Goal: Transaction & Acquisition: Obtain resource

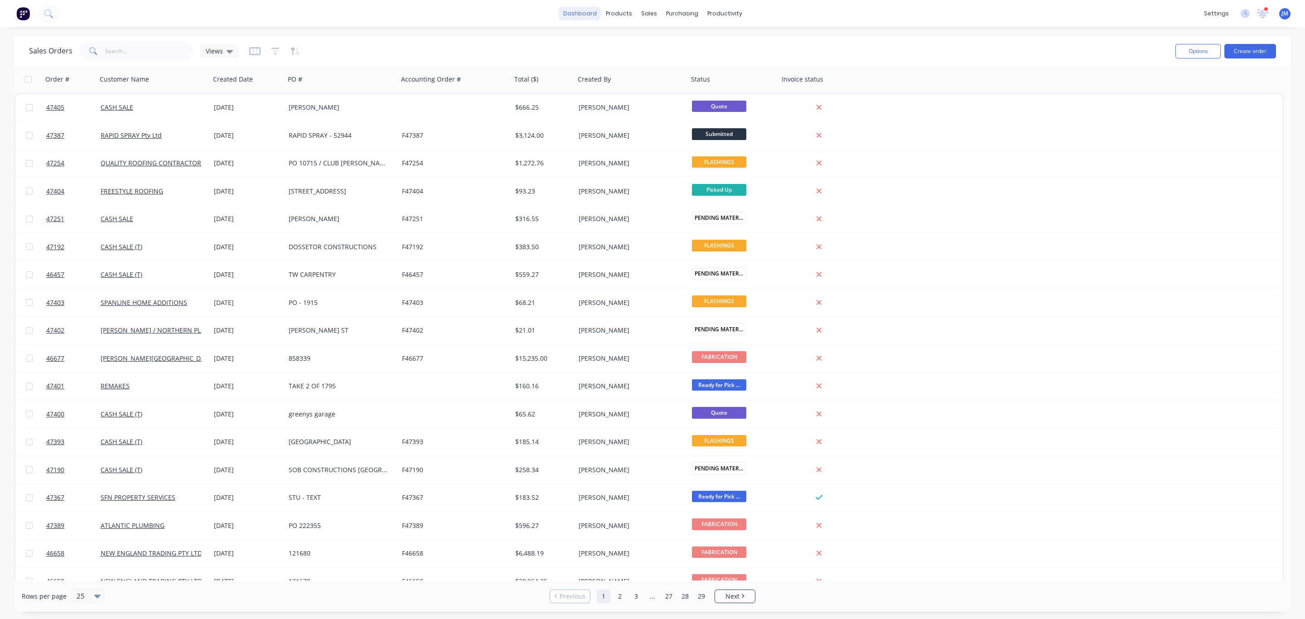
click at [589, 12] on link "dashboard" at bounding box center [580, 14] width 43 height 14
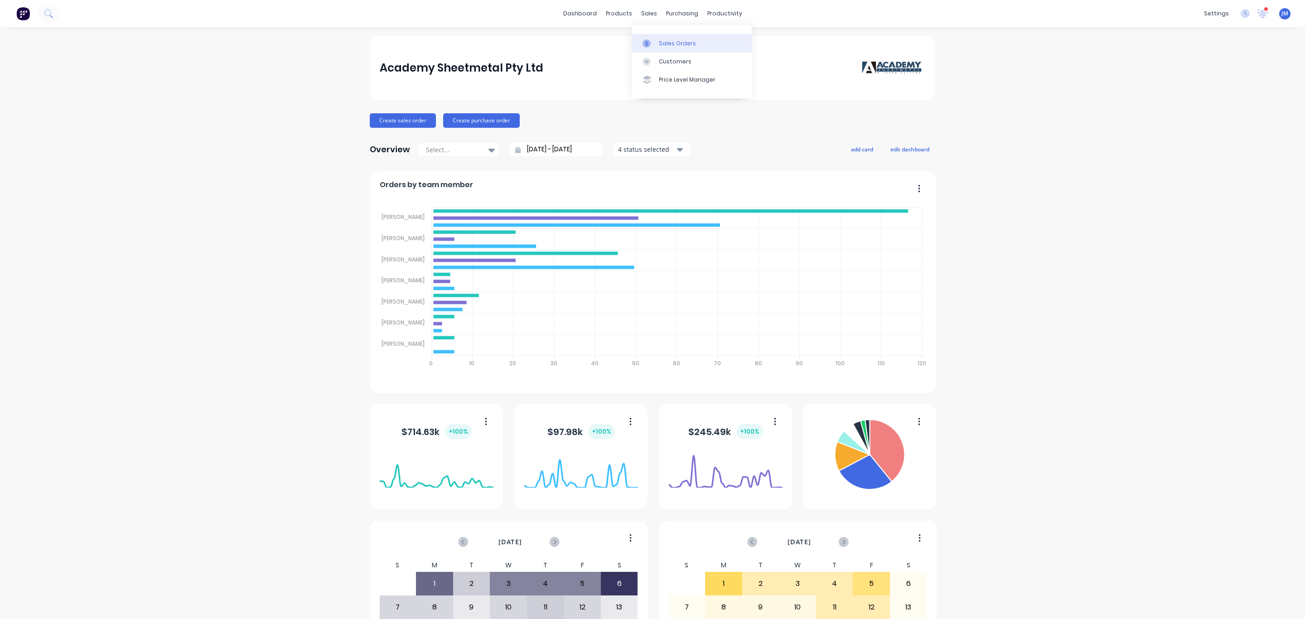
click at [646, 41] on icon at bounding box center [646, 43] width 3 height 5
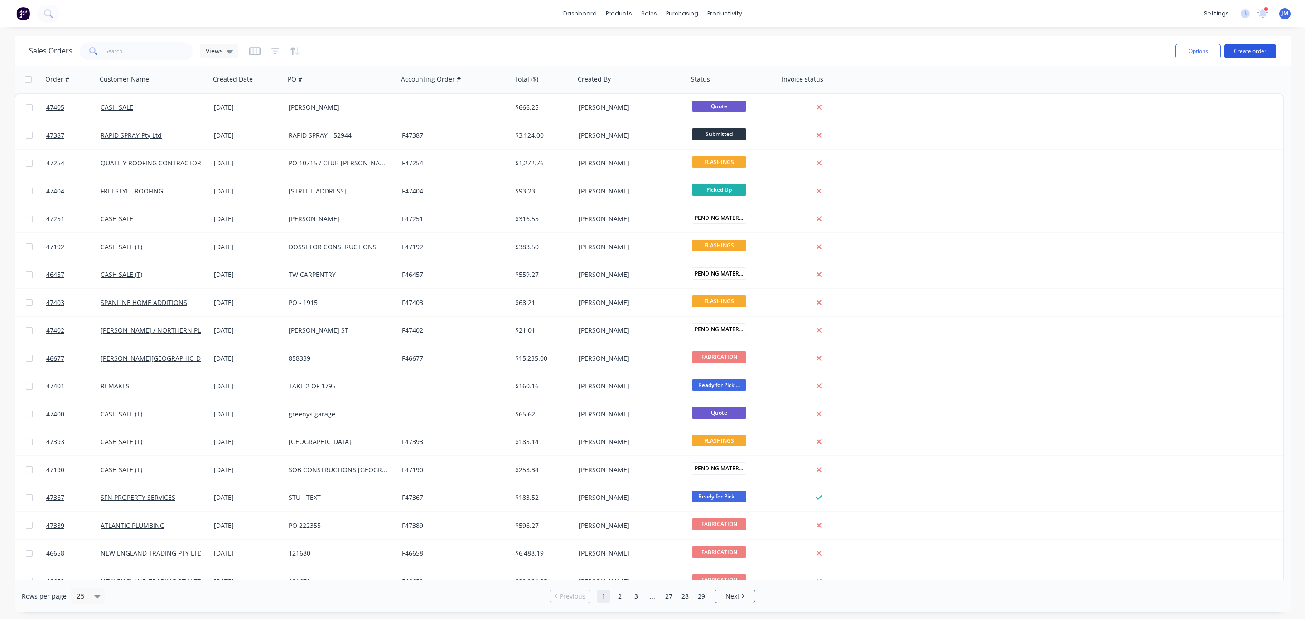
click at [1261, 56] on button "Create order" at bounding box center [1251, 51] width 52 height 15
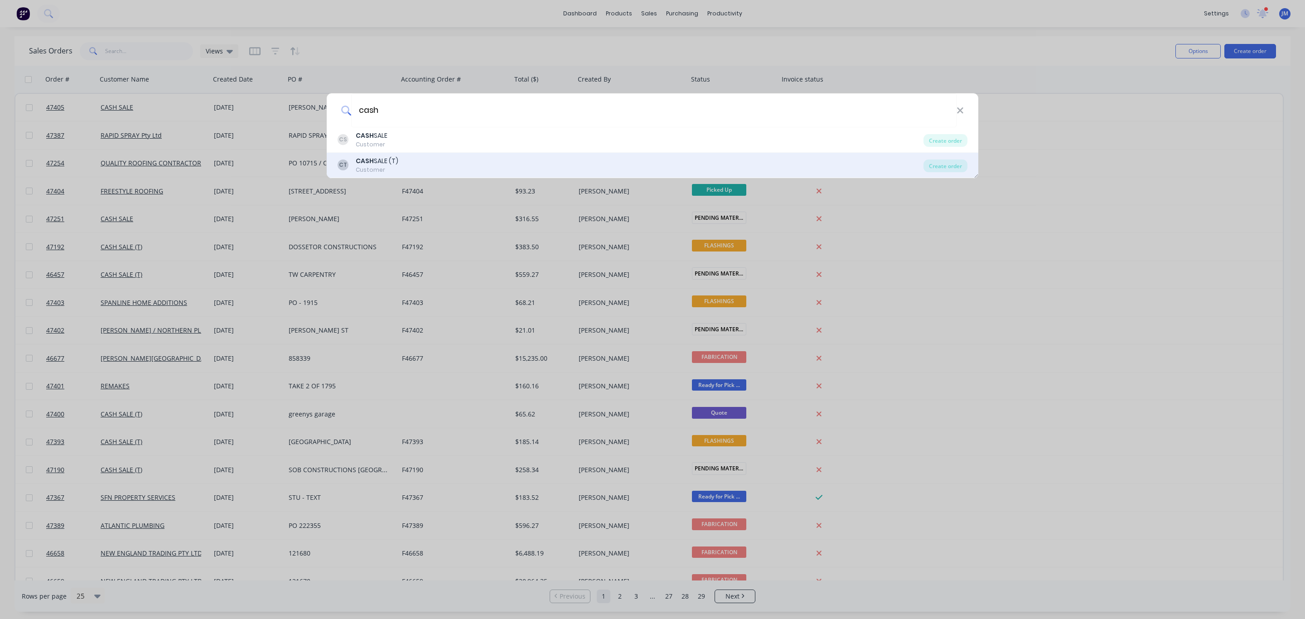
type input "cash"
click at [416, 171] on div "CT CASH SALE (T) Customer" at bounding box center [631, 165] width 586 height 18
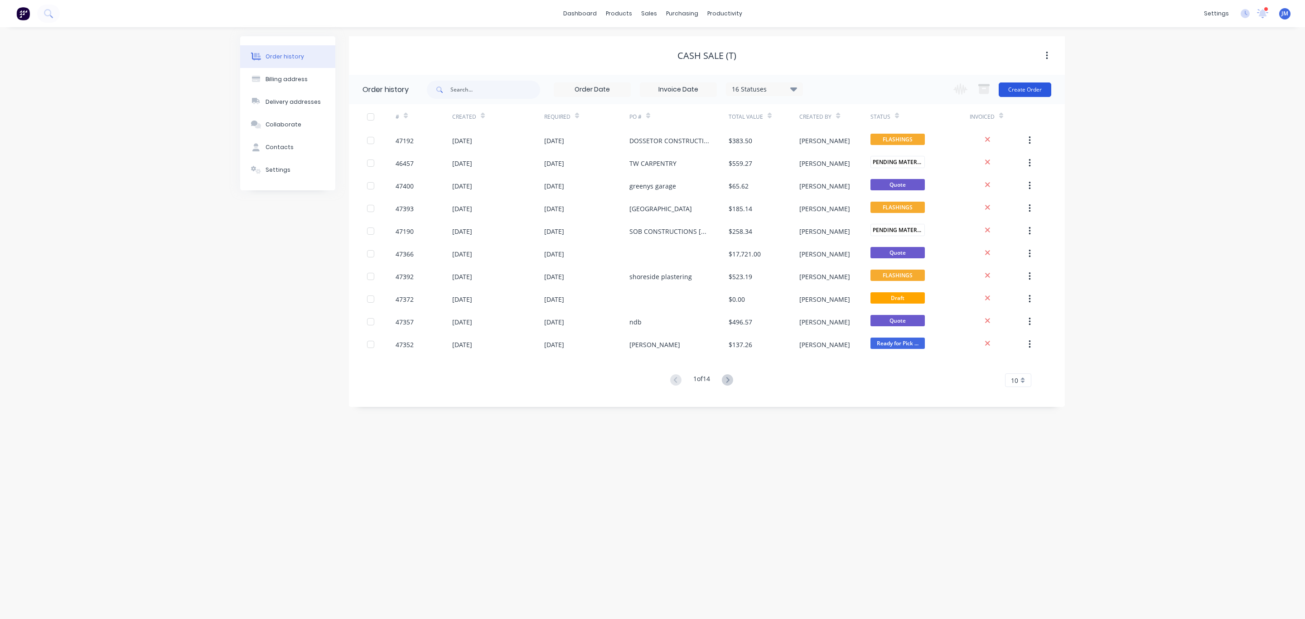
click at [1034, 85] on button "Create Order" at bounding box center [1025, 89] width 53 height 15
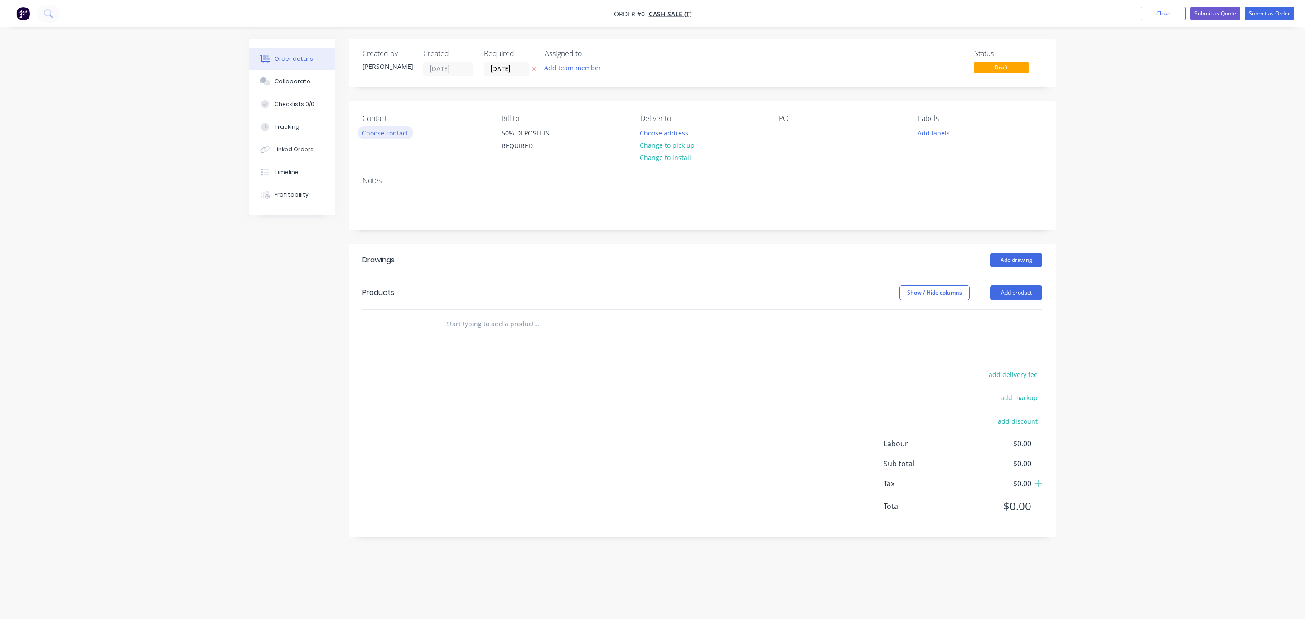
click at [377, 133] on button "Choose contact" at bounding box center [386, 132] width 56 height 12
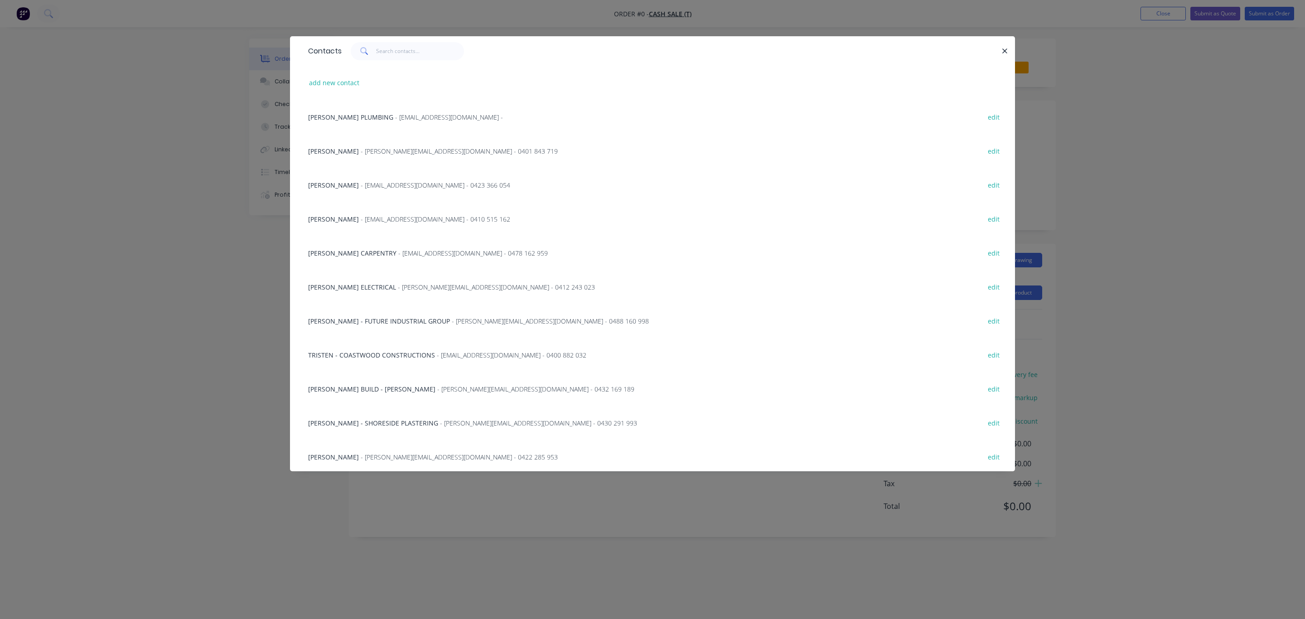
click at [368, 113] on span "[PERSON_NAME] PLUMBING" at bounding box center [350, 117] width 85 height 9
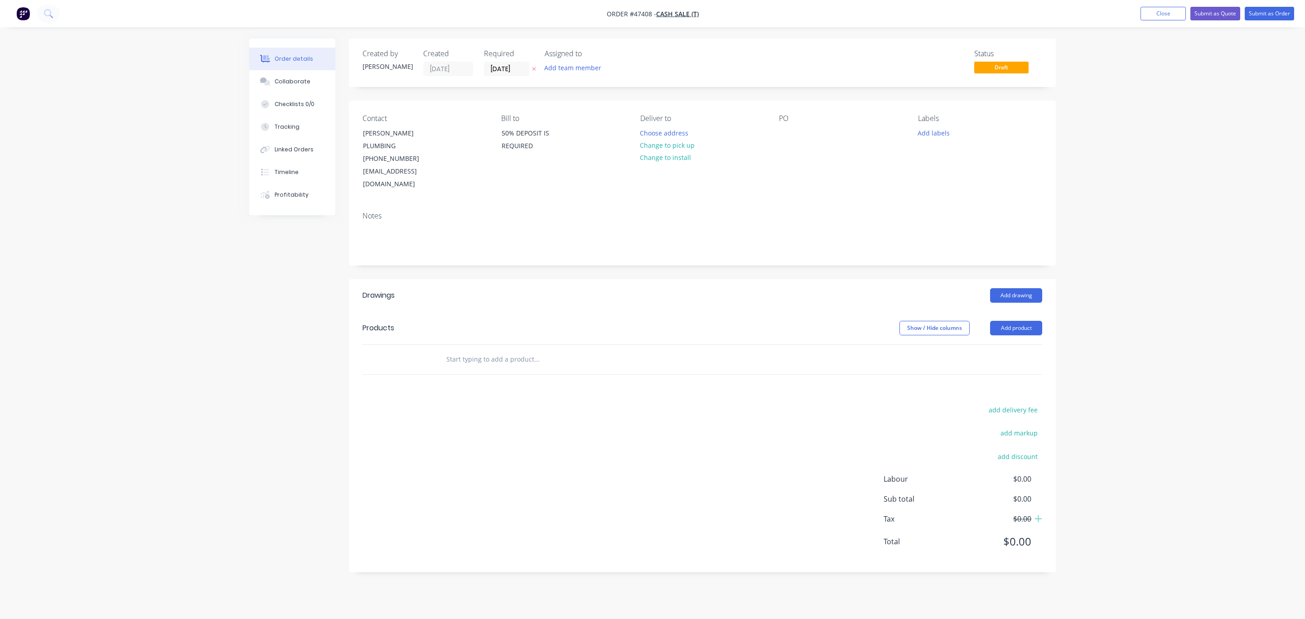
click at [1040, 312] on header "Products Show / Hide columns Add product" at bounding box center [702, 328] width 707 height 33
click at [1023, 321] on button "Add product" at bounding box center [1016, 328] width 52 height 15
drag, startPoint x: 994, startPoint y: 317, endPoint x: 993, endPoint y: 324, distance: 6.9
click at [994, 340] on div "Product catalogue Basic product Product Kit Lineal metre product Square metre p…" at bounding box center [999, 424] width 86 height 168
click at [990, 344] on div "Product catalogue" at bounding box center [1000, 350] width 70 height 13
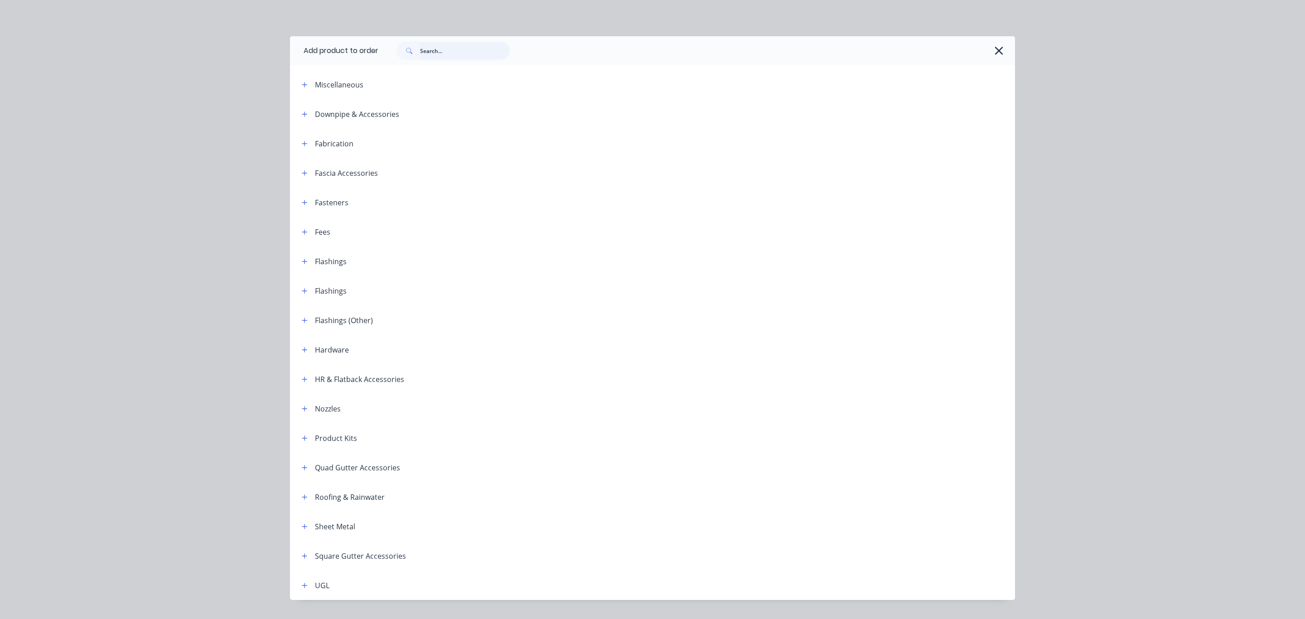
click at [454, 49] on input "text" at bounding box center [465, 51] width 90 height 18
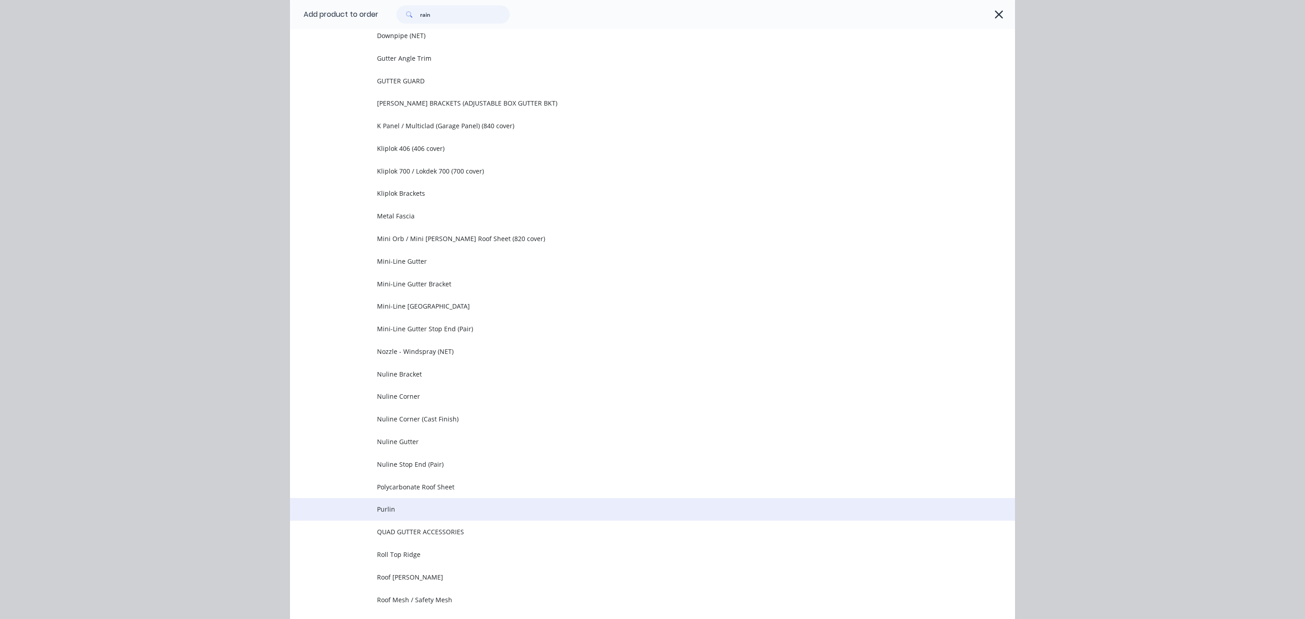
scroll to position [476, 0]
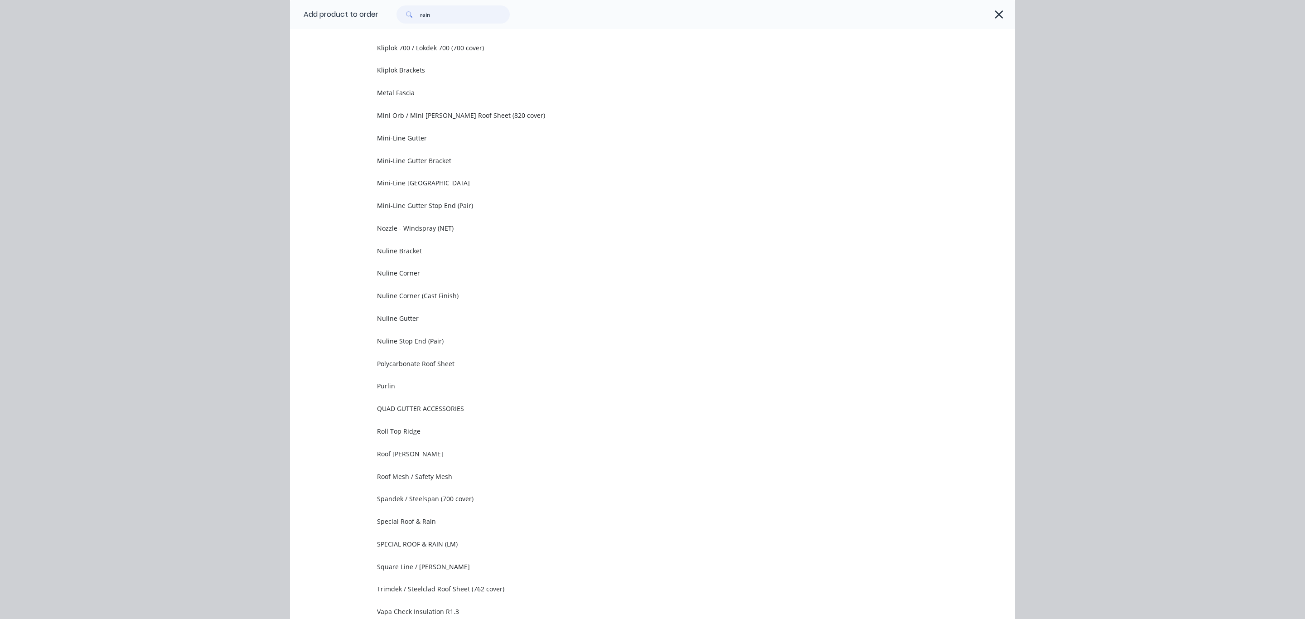
click at [472, 23] on input "rain" at bounding box center [465, 14] width 90 height 18
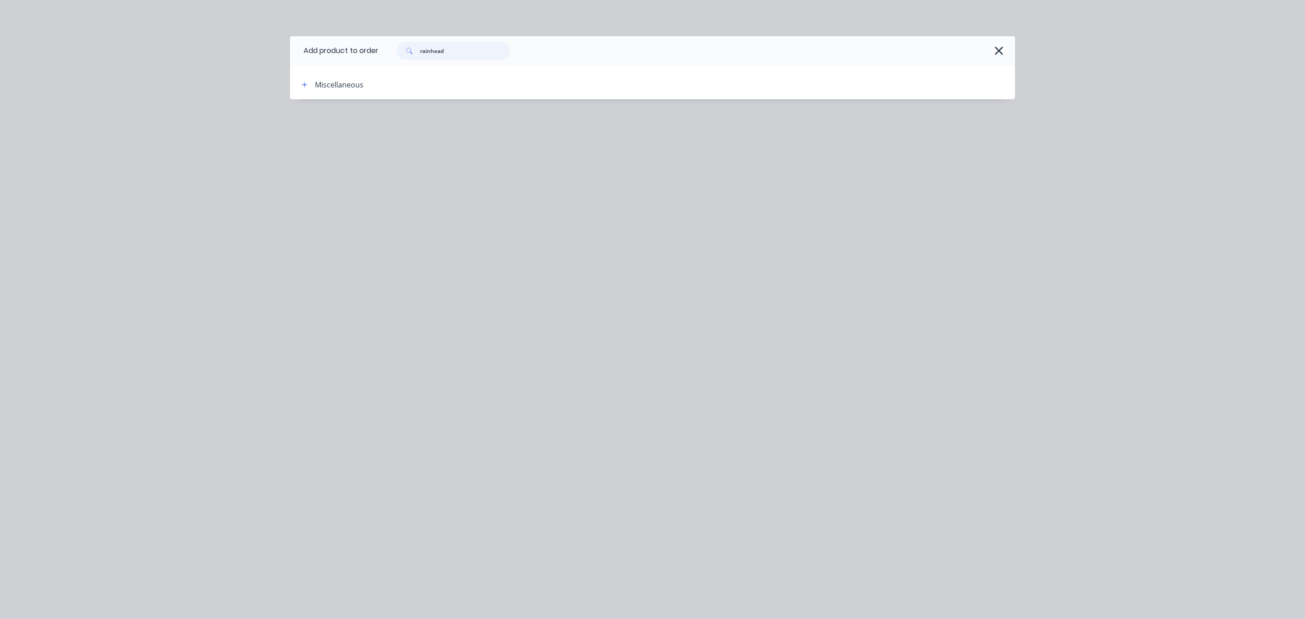
drag, startPoint x: 466, startPoint y: 53, endPoint x: 285, endPoint y: 57, distance: 181.8
click at [287, 58] on div "Add product to order rainhead Miscellaneous" at bounding box center [652, 309] width 1305 height 619
type input "r"
drag, startPoint x: 421, startPoint y: 51, endPoint x: 236, endPoint y: 58, distance: 185.1
click at [238, 58] on div "Add product to order rwh Miscellaneous" at bounding box center [652, 309] width 1305 height 619
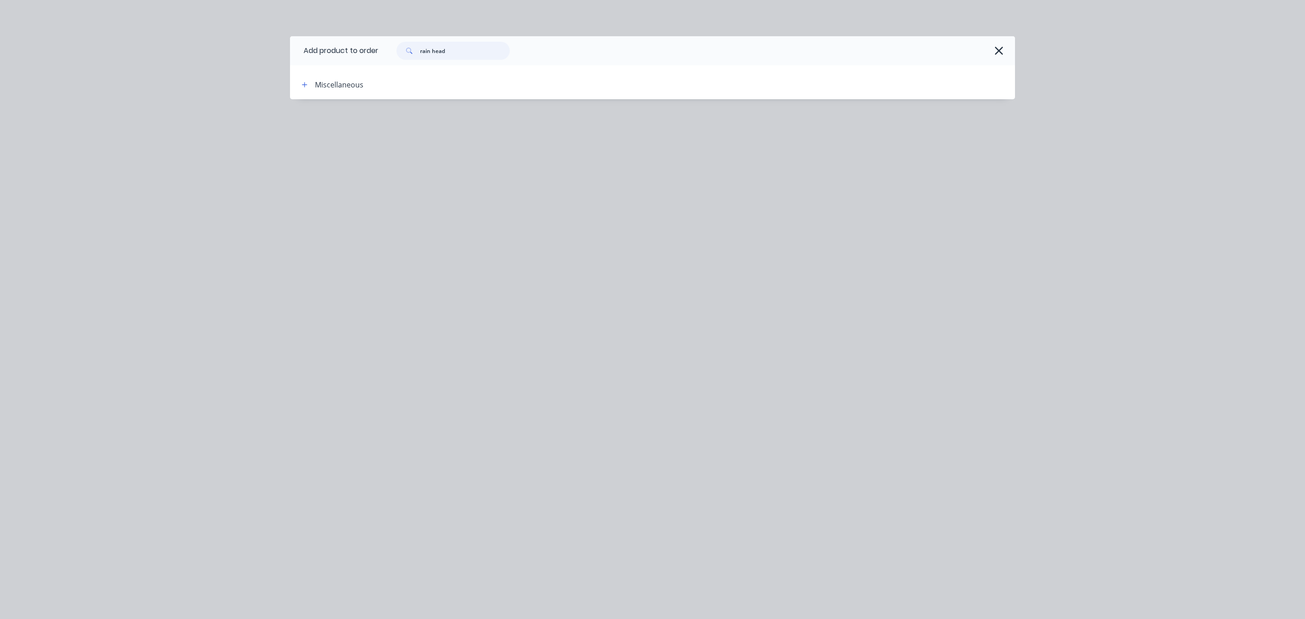
drag, startPoint x: 457, startPoint y: 49, endPoint x: 302, endPoint y: 56, distance: 155.6
click at [303, 56] on header "Add product to order rain head" at bounding box center [652, 50] width 725 height 29
type input "rain"
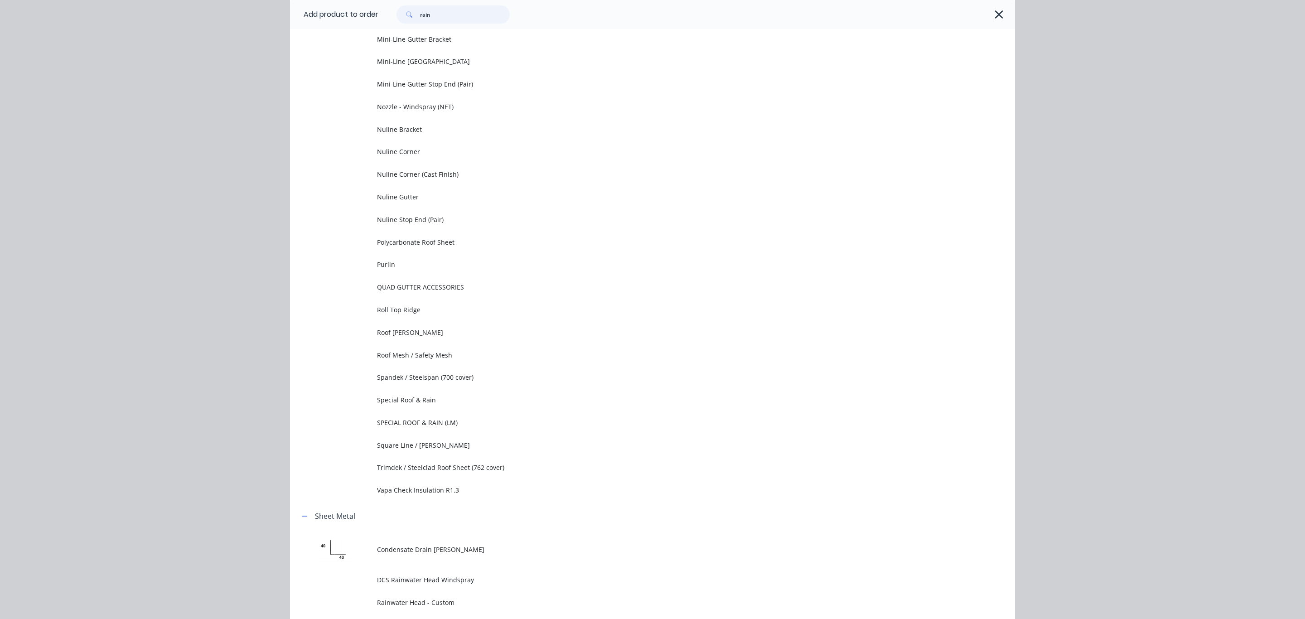
scroll to position [653, 0]
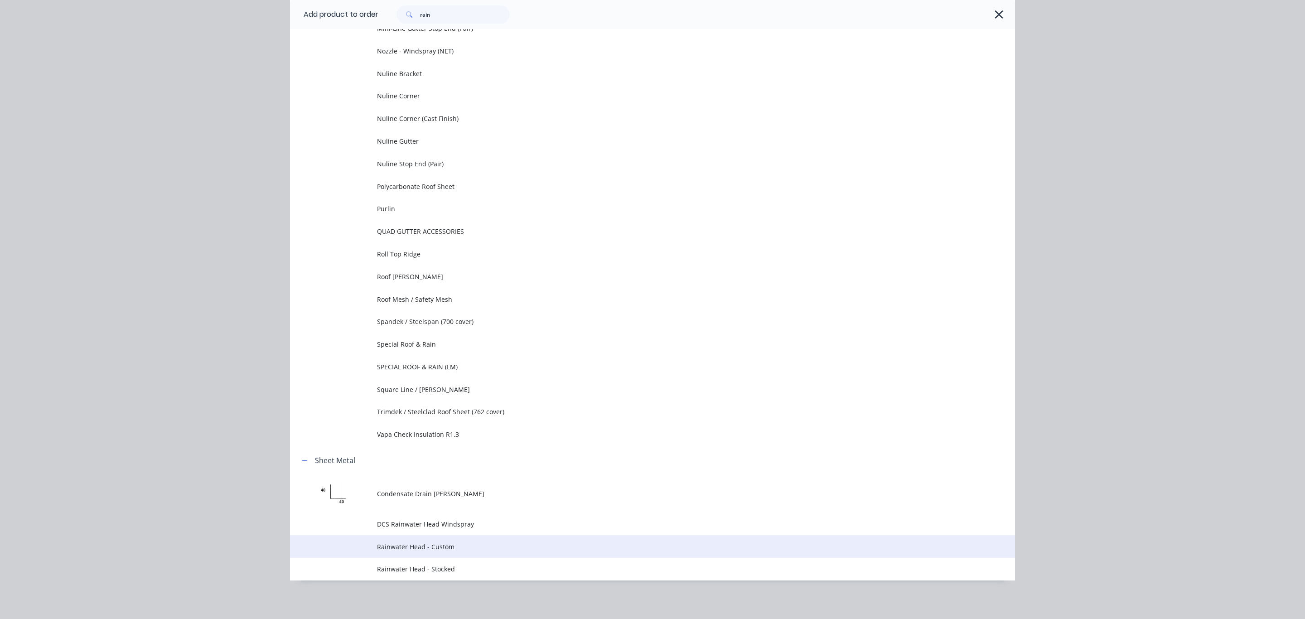
click at [521, 547] on span "Rainwater Head - Custom" at bounding box center [632, 547] width 510 height 10
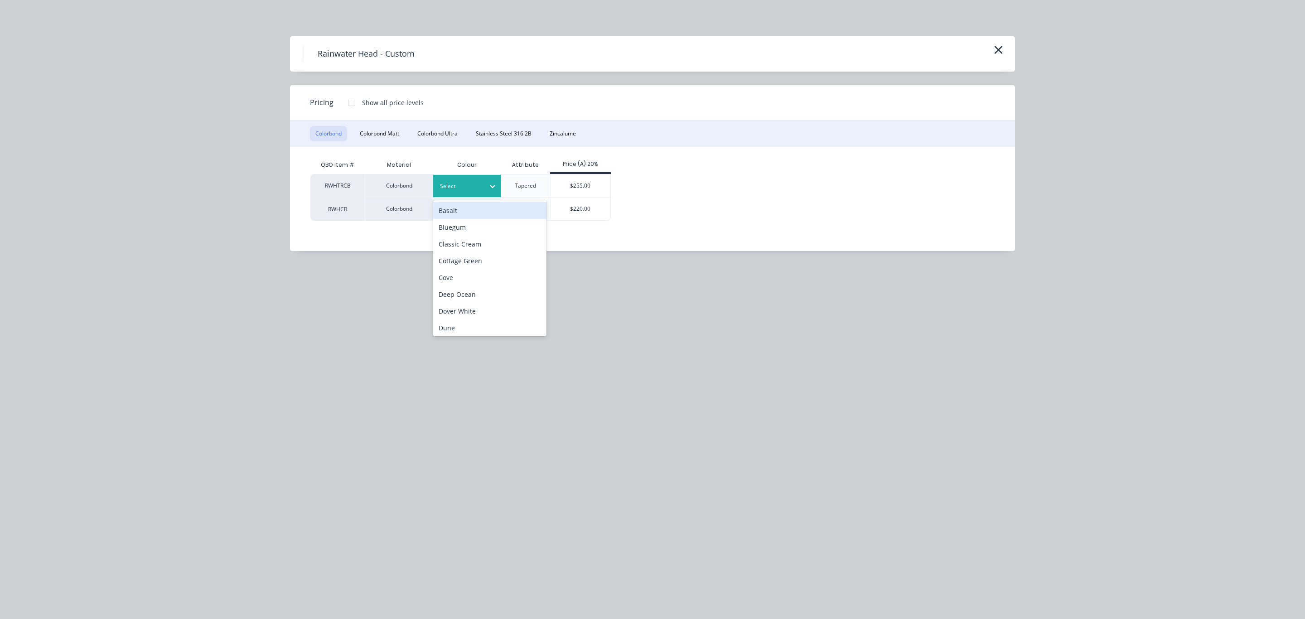
click at [449, 188] on div at bounding box center [460, 186] width 41 height 10
click at [464, 212] on div "Basalt" at bounding box center [489, 210] width 113 height 17
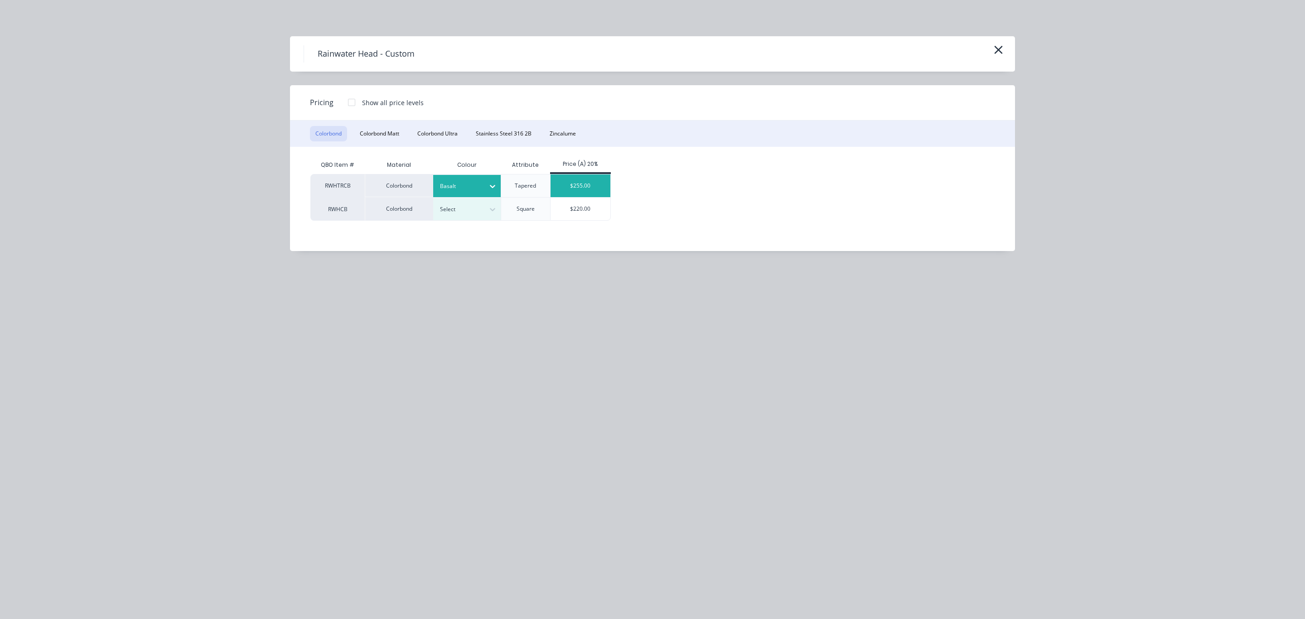
click at [600, 180] on div "$255.00" at bounding box center [581, 186] width 60 height 23
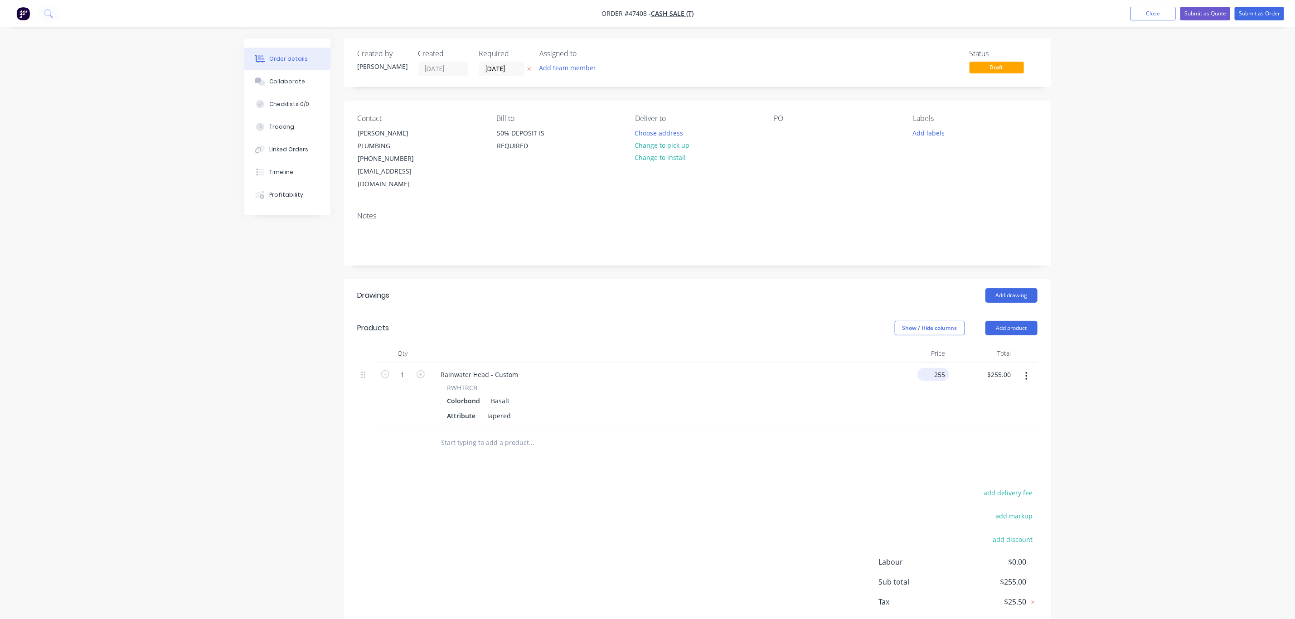
click at [934, 368] on input "255" at bounding box center [935, 374] width 28 height 13
type input "$530.00"
drag, startPoint x: 519, startPoint y: 347, endPoint x: 494, endPoint y: 350, distance: 24.6
click at [492, 368] on div "Rainwater Head - Custom" at bounding box center [480, 374] width 92 height 13
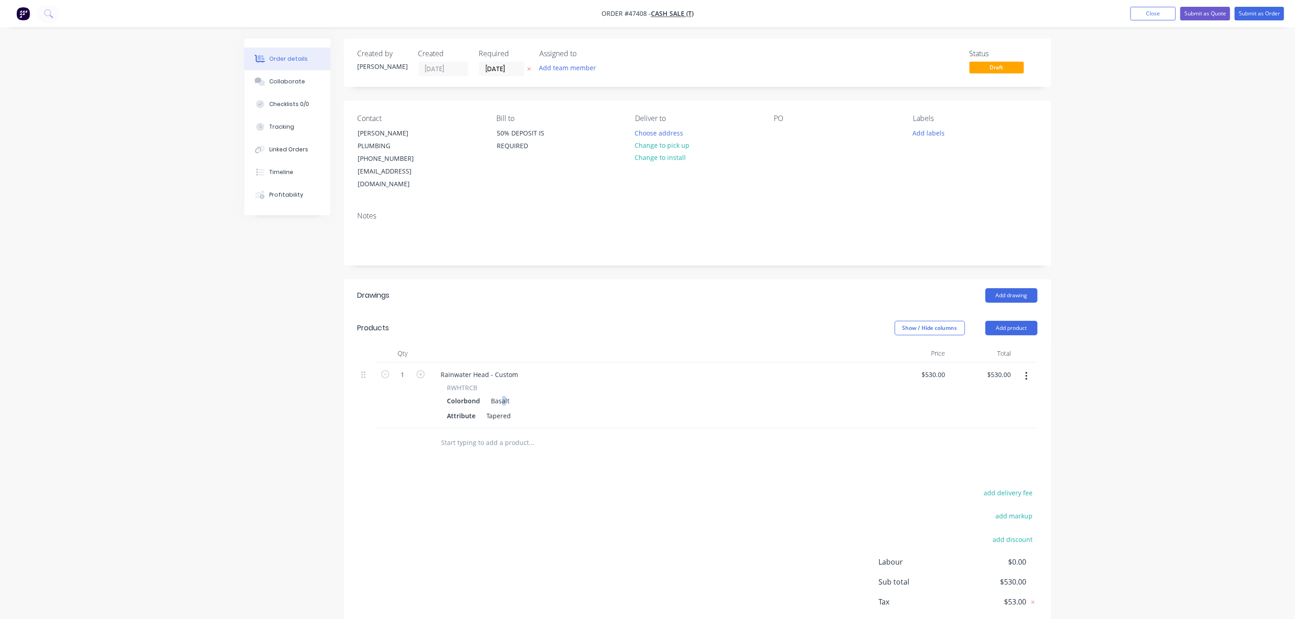
click at [503, 394] on div "Basalt" at bounding box center [499, 400] width 22 height 13
drag, startPoint x: 506, startPoint y: 378, endPoint x: 481, endPoint y: 381, distance: 24.6
click at [481, 394] on div "Colorbond Basalt" at bounding box center [656, 400] width 419 height 13
click at [522, 394] on div "Colorbond Basalt" at bounding box center [656, 400] width 419 height 13
drag, startPoint x: 509, startPoint y: 379, endPoint x: 485, endPoint y: 381, distance: 24.5
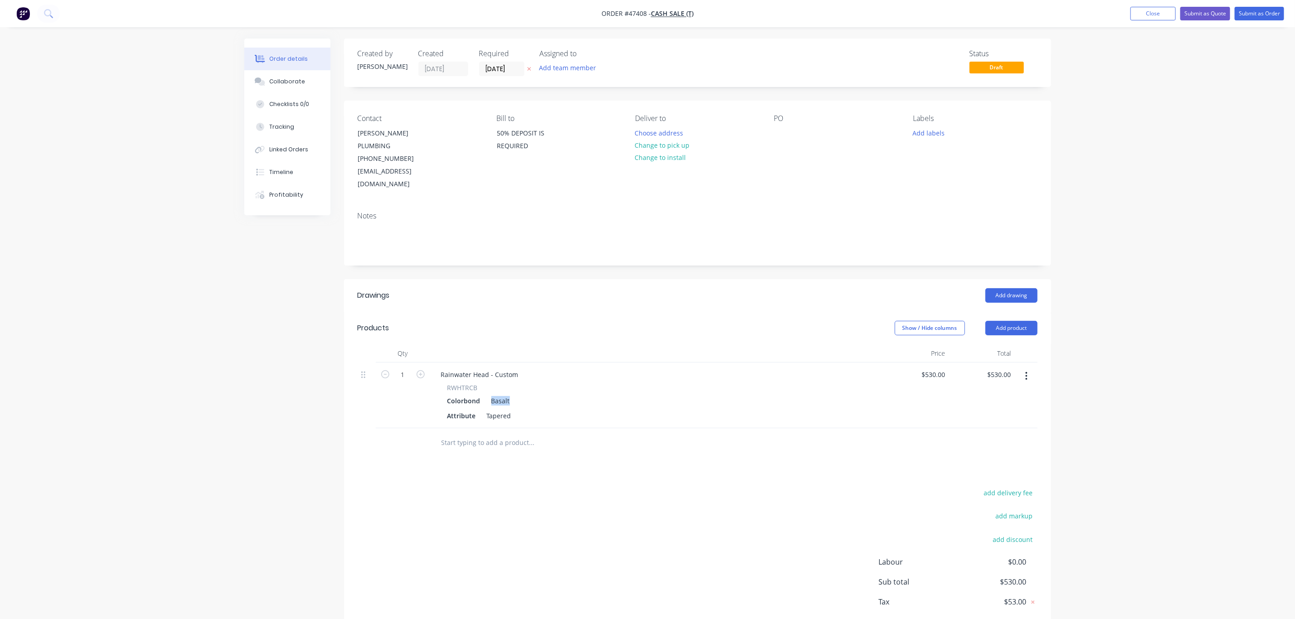
click at [485, 394] on div "Colorbond Basalt" at bounding box center [656, 400] width 419 height 13
click at [507, 394] on div "Basalt" at bounding box center [499, 400] width 22 height 13
click at [502, 394] on div "Basalt" at bounding box center [499, 400] width 22 height 13
click at [1023, 368] on button "button" at bounding box center [1026, 376] width 21 height 16
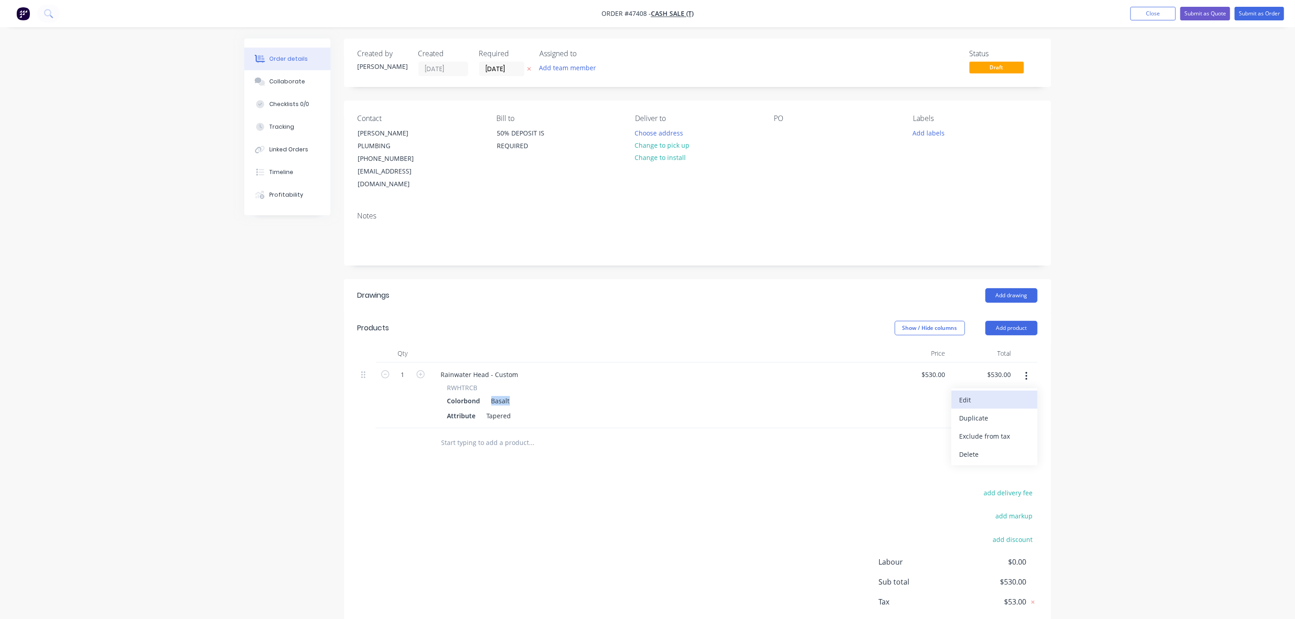
click at [1012, 393] on div "Edit" at bounding box center [995, 399] width 70 height 13
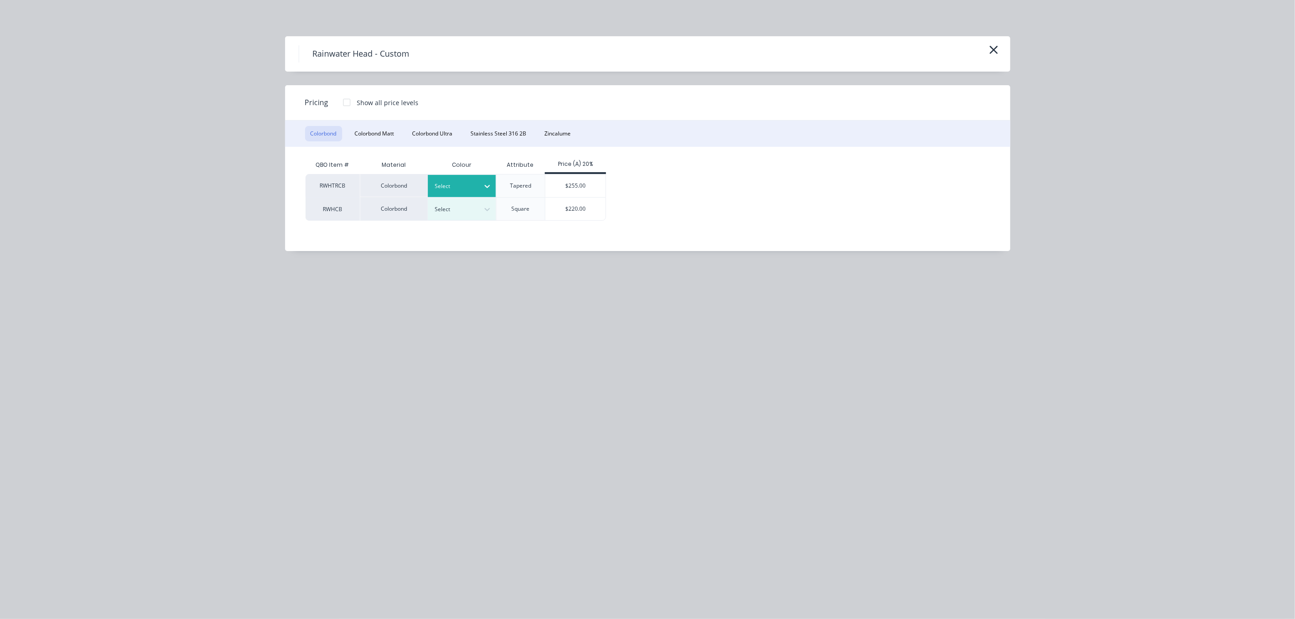
click at [454, 184] on div at bounding box center [455, 186] width 41 height 10
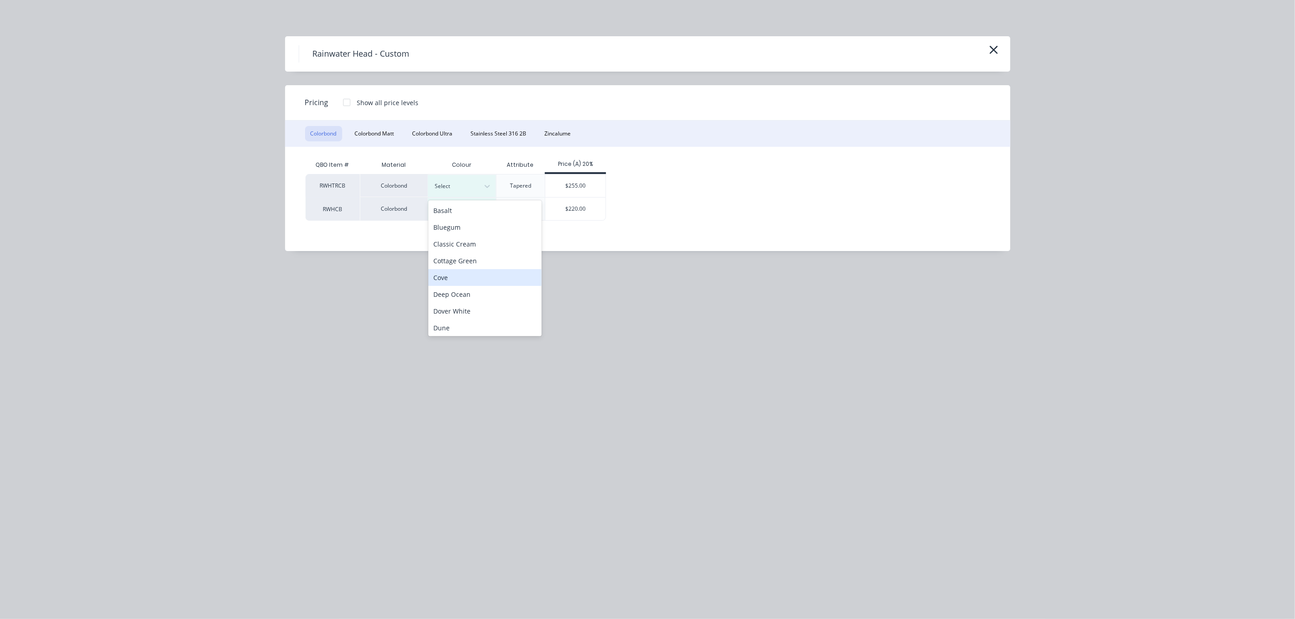
click at [403, 269] on div "Rainwater Head - Custom Pricing Show all price levels Colorbond Colorbond Matt …" at bounding box center [647, 309] width 1295 height 619
click at [442, 186] on div at bounding box center [455, 186] width 41 height 10
click at [486, 306] on div "Monument" at bounding box center [484, 309] width 113 height 17
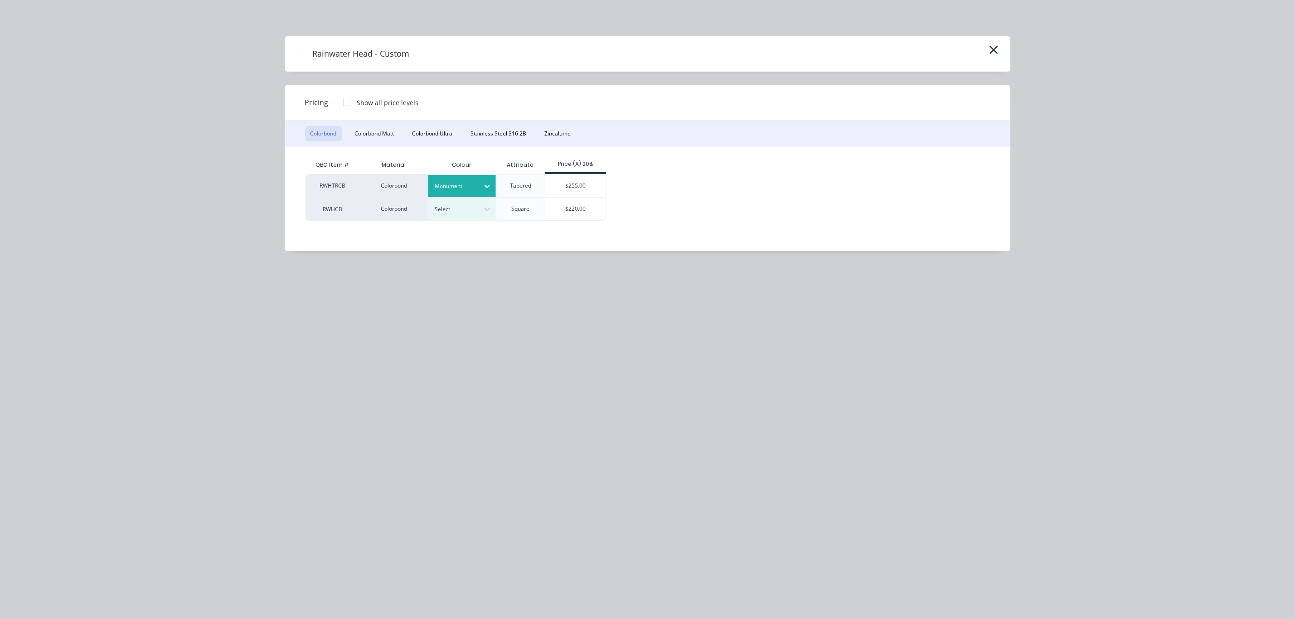
click at [585, 181] on div "$255.00" at bounding box center [575, 186] width 60 height 23
type input "$255.00"
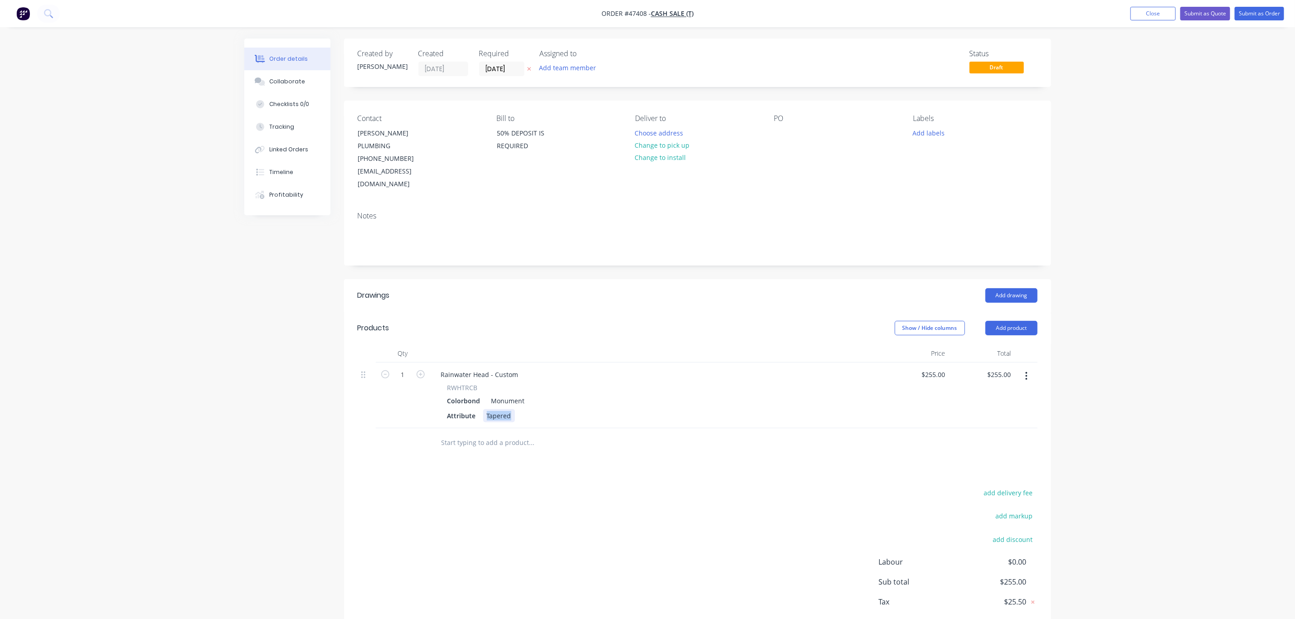
drag, startPoint x: 512, startPoint y: 391, endPoint x: 422, endPoint y: 418, distance: 93.8
click at [422, 418] on div "Qty Price Total 1 Rainwater Head - Custom RWHTRCB Colorbond Monument Attribute …" at bounding box center [697, 400] width 707 height 113
click at [543, 368] on div "Rainwater Head - Custom" at bounding box center [657, 374] width 446 height 13
click at [516, 368] on div "Rainwater Head - Custom" at bounding box center [480, 374] width 92 height 13
drag, startPoint x: 516, startPoint y: 350, endPoint x: 528, endPoint y: 355, distance: 13.0
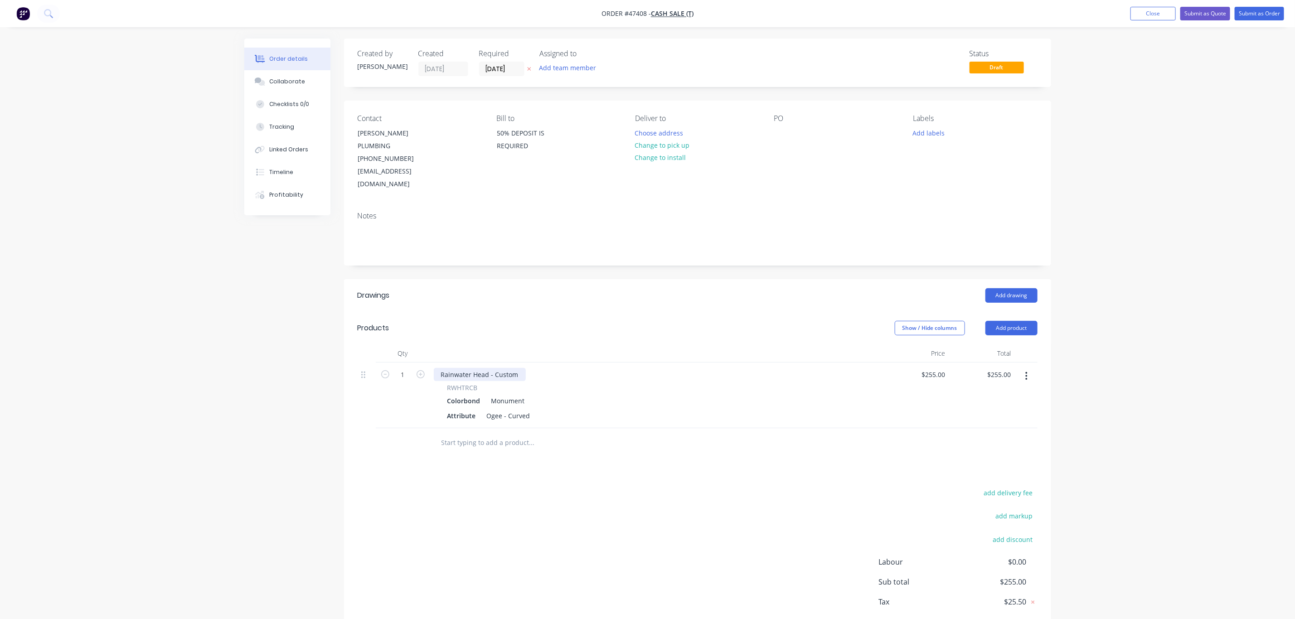
click at [516, 368] on div "Rainwater Head - Custom" at bounding box center [480, 374] width 92 height 13
click at [413, 368] on input "1" at bounding box center [403, 375] width 24 height 14
type input "3"
type input "$765.00"
click at [888, 374] on div "$255.00 $255.00" at bounding box center [916, 396] width 66 height 66
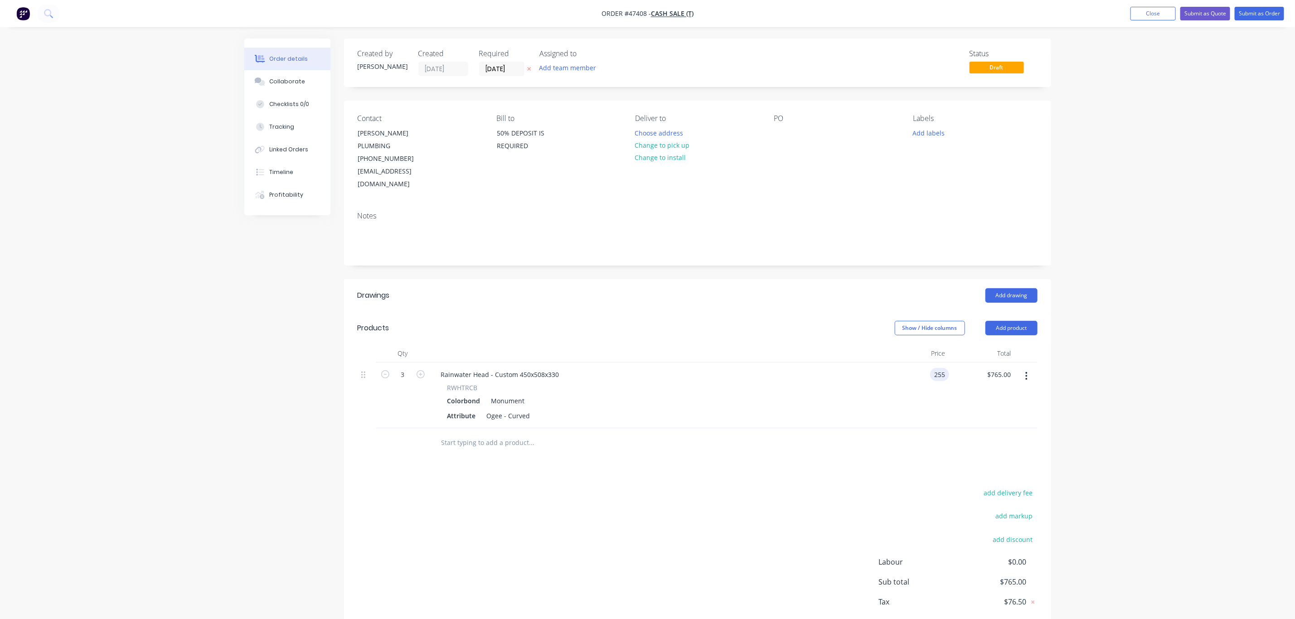
click at [929, 363] on div "255 255" at bounding box center [916, 396] width 66 height 66
type input "$460.00"
type input "1380.00"
type input "460"
type input "$1,380.00"
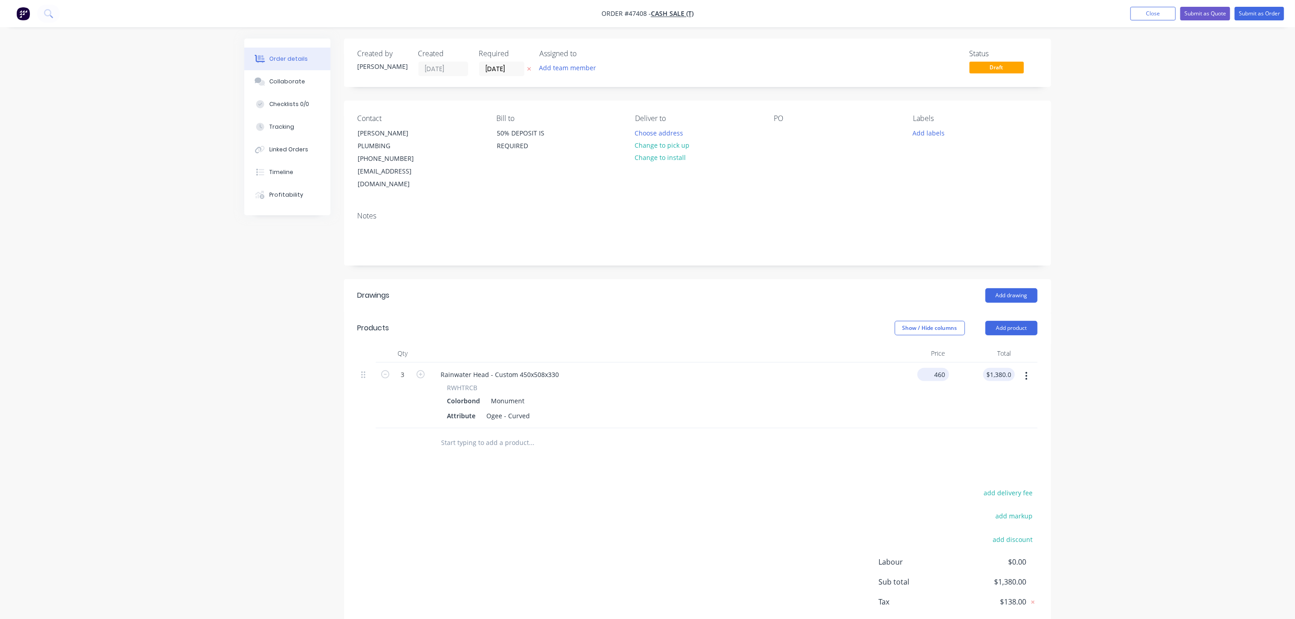
click at [923, 363] on div "460 $460.00" at bounding box center [916, 396] width 66 height 66
type input "$480.00"
type input "$1,440.00"
click at [1031, 368] on button "button" at bounding box center [1026, 376] width 21 height 16
click at [1003, 412] on div "Duplicate" at bounding box center [995, 418] width 70 height 13
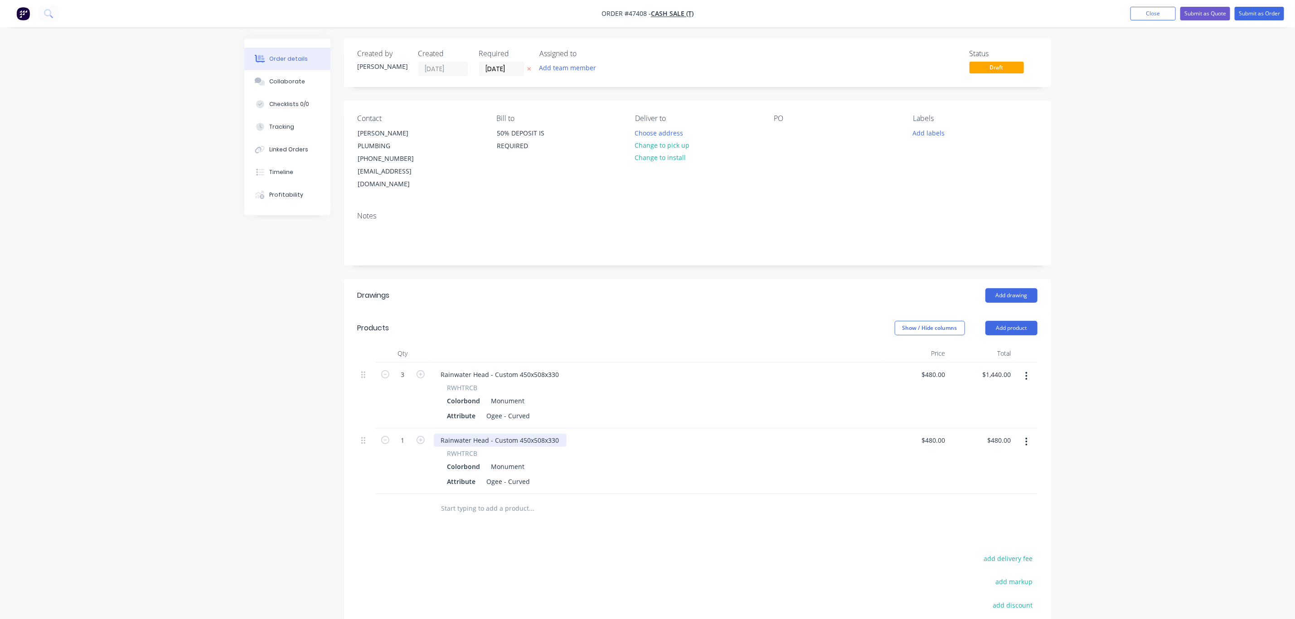
click at [525, 434] on div "Rainwater Head - Custom 450x508x330" at bounding box center [500, 440] width 133 height 13
drag, startPoint x: 525, startPoint y: 417, endPoint x: 530, endPoint y: 420, distance: 6.1
click at [525, 434] on div "Rainwater Head - Custom 450x508x330" at bounding box center [500, 440] width 133 height 13
drag, startPoint x: 1055, startPoint y: 468, endPoint x: 1038, endPoint y: 457, distance: 20.8
click at [1054, 468] on div "Order details Collaborate Checklists 0/0 Tracking Linked Orders Timeline Profit…" at bounding box center [647, 387] width 825 height 696
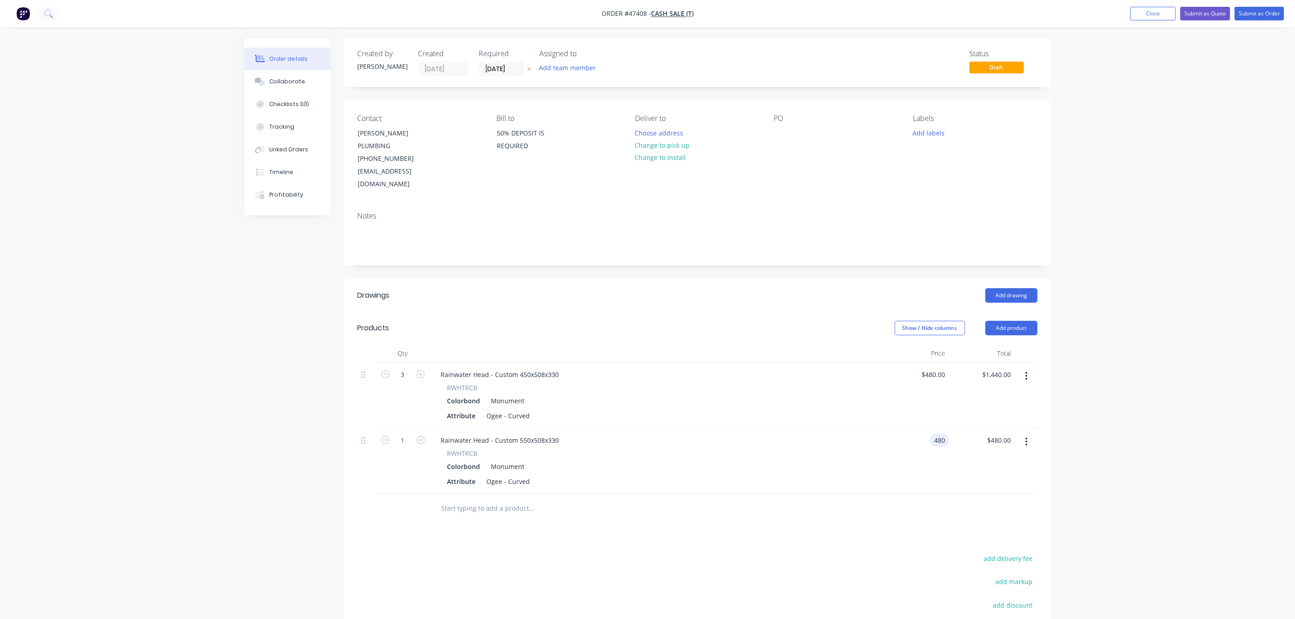
click at [943, 434] on input "480" at bounding box center [941, 440] width 15 height 13
type input "$540.00"
click at [938, 553] on div "add delivery fee" at bounding box center [980, 564] width 113 height 23
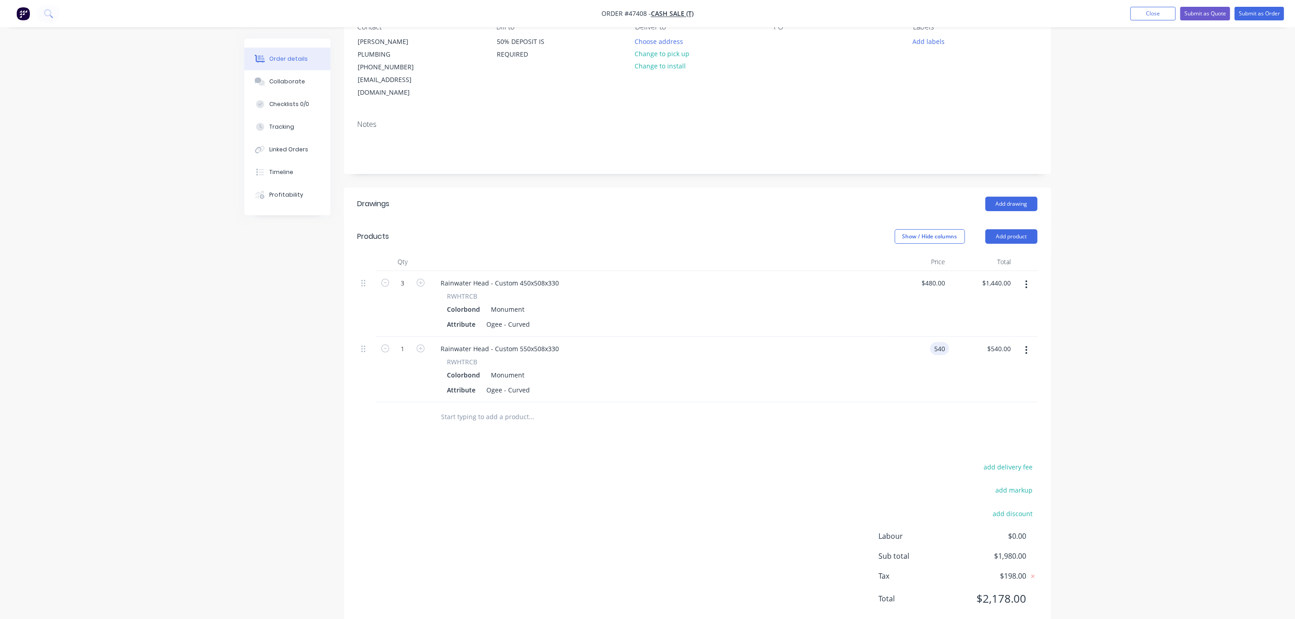
click at [937, 342] on input "540" at bounding box center [941, 348] width 15 height 13
type input "$490.00"
click at [1101, 357] on div "Order details Collaborate Checklists 0/0 Tracking Linked Orders Timeline Profit…" at bounding box center [647, 275] width 1295 height 735
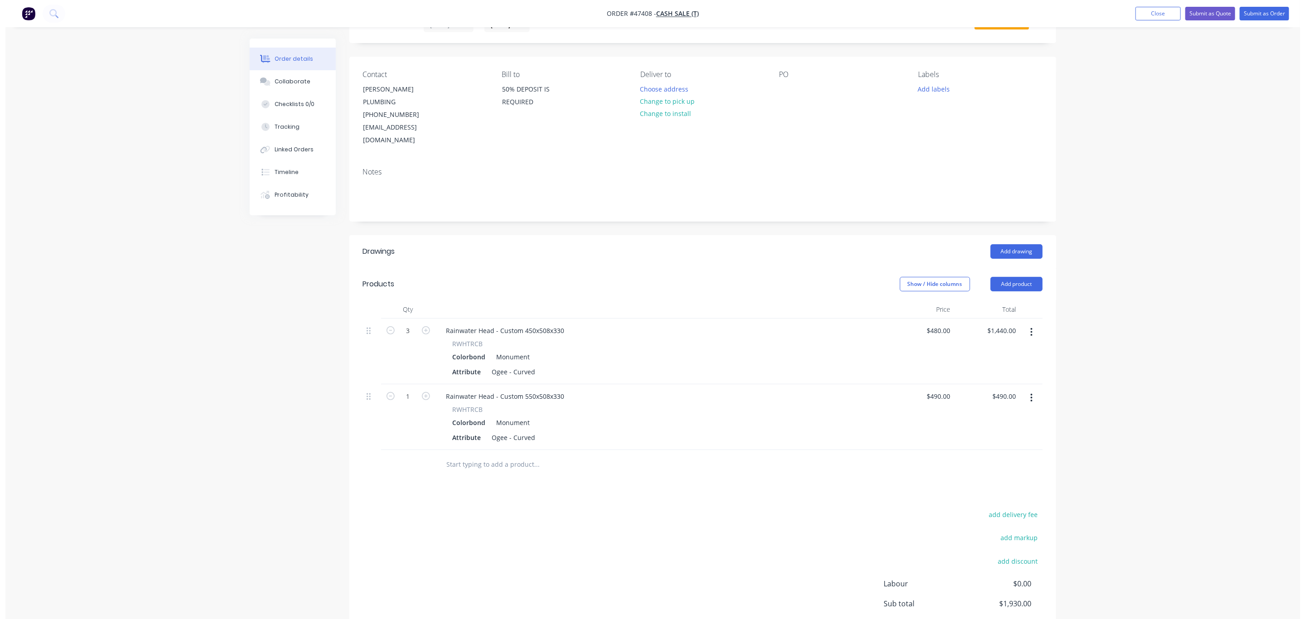
scroll to position [0, 0]
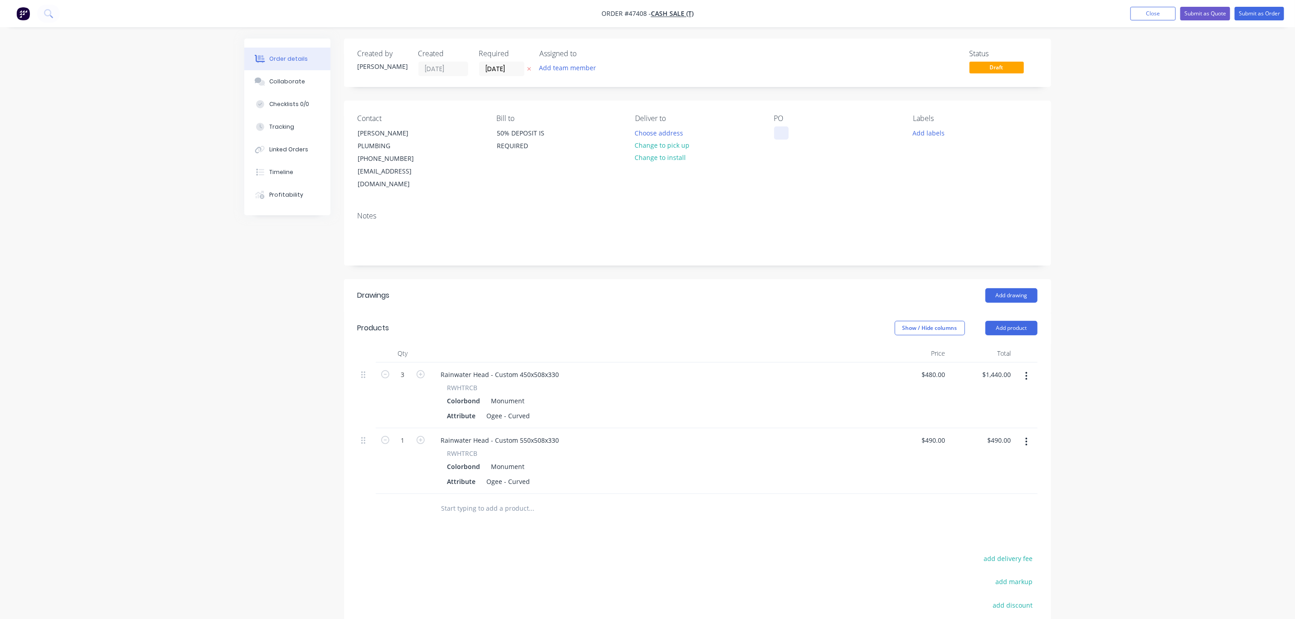
click at [776, 133] on div at bounding box center [781, 132] width 15 height 13
click at [664, 149] on button "Change to pick up" at bounding box center [662, 145] width 64 height 12
click at [979, 143] on div "Labels Add labels" at bounding box center [975, 152] width 124 height 77
click at [1217, 11] on button "Submit as Quote" at bounding box center [1205, 14] width 50 height 14
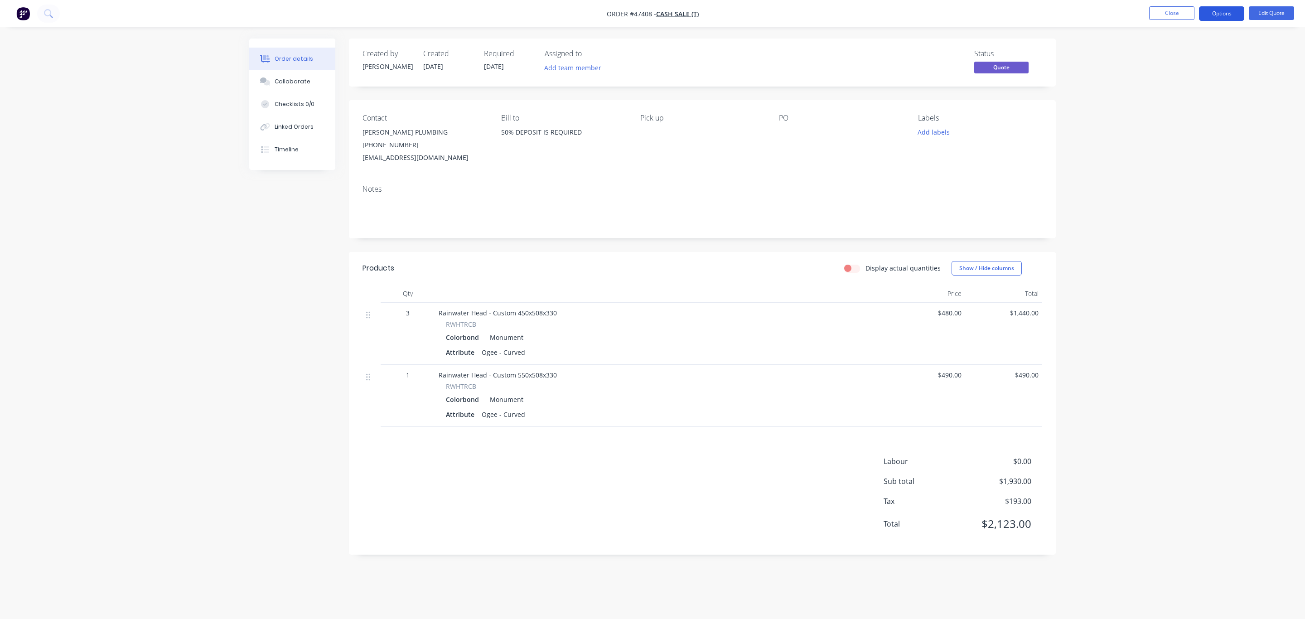
click at [1224, 11] on button "Options" at bounding box center [1221, 13] width 45 height 15
click at [1197, 60] on div "Quote" at bounding box center [1194, 54] width 83 height 13
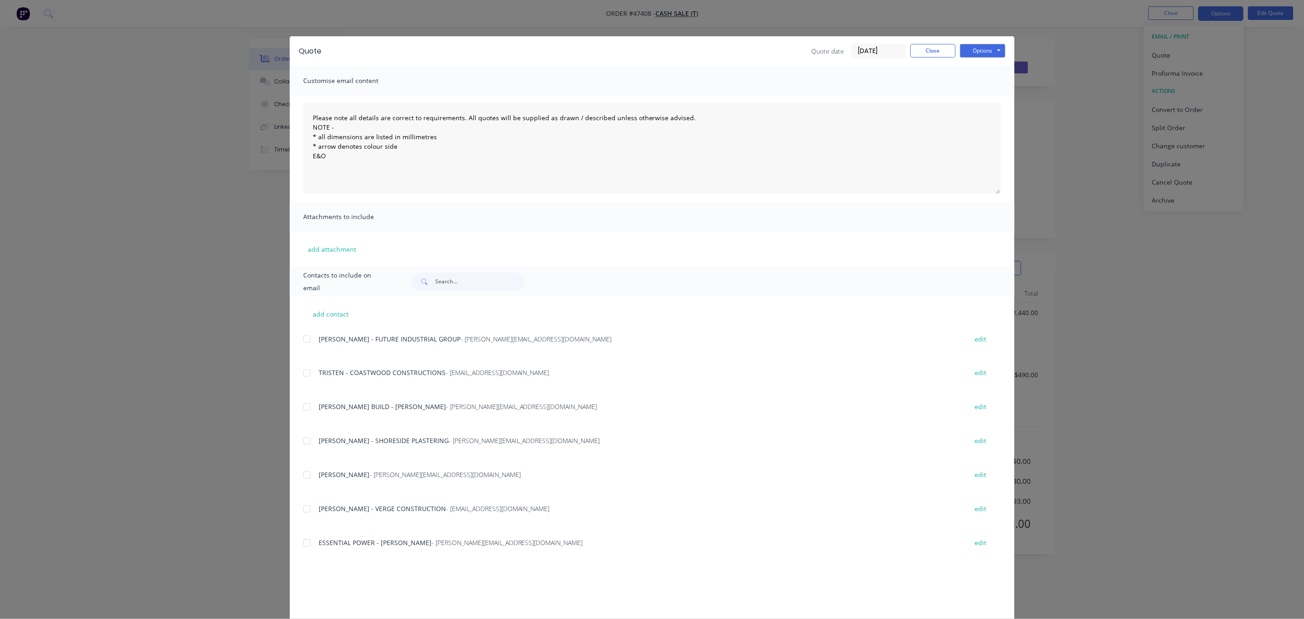
scroll to position [204, 0]
click at [436, 274] on input "text" at bounding box center [481, 282] width 90 height 18
type input "[PERSON_NAME]"
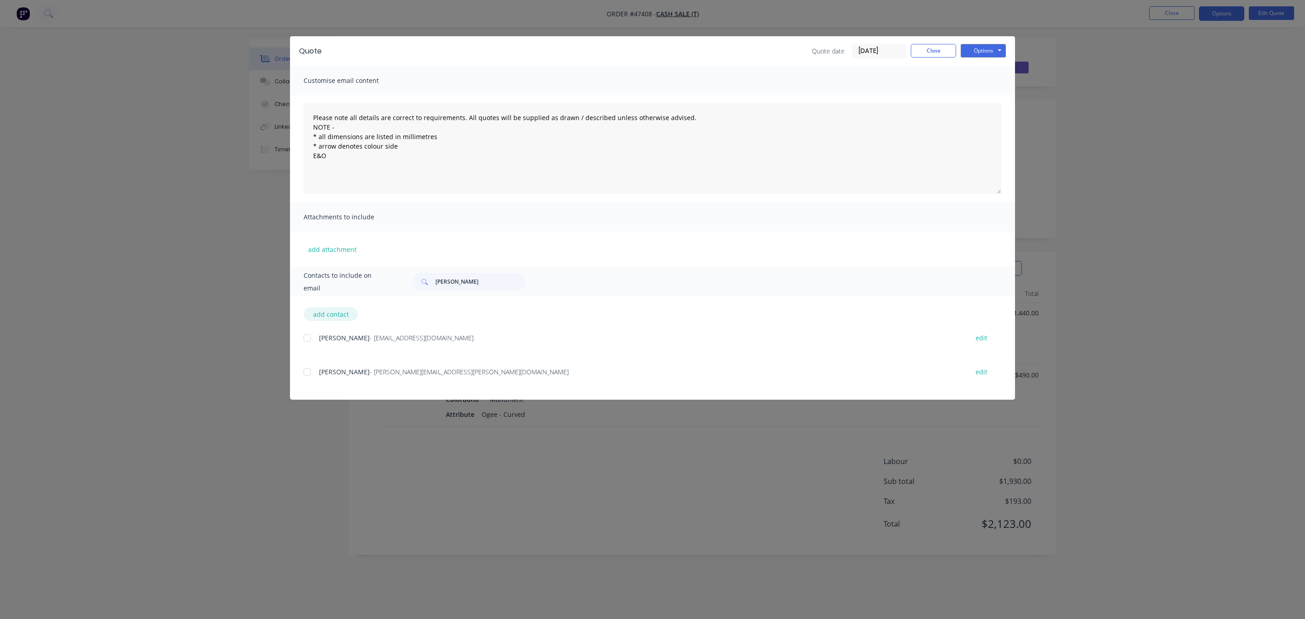
click at [313, 318] on button "add contact" at bounding box center [331, 314] width 54 height 14
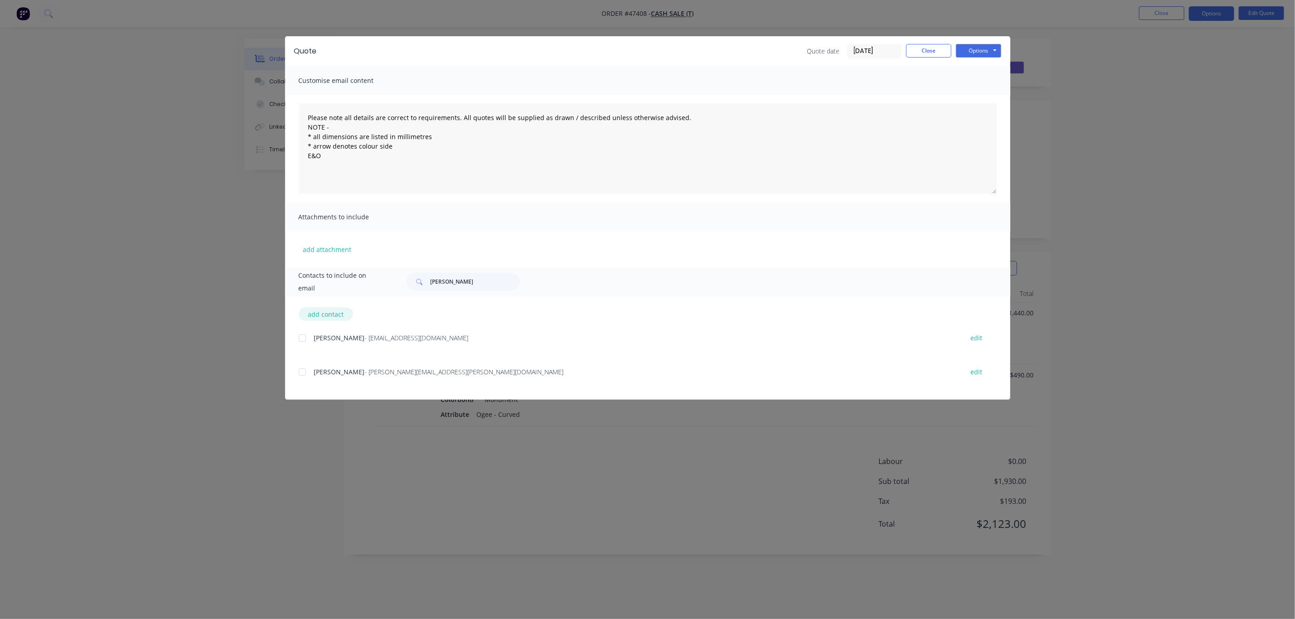
select select "AU"
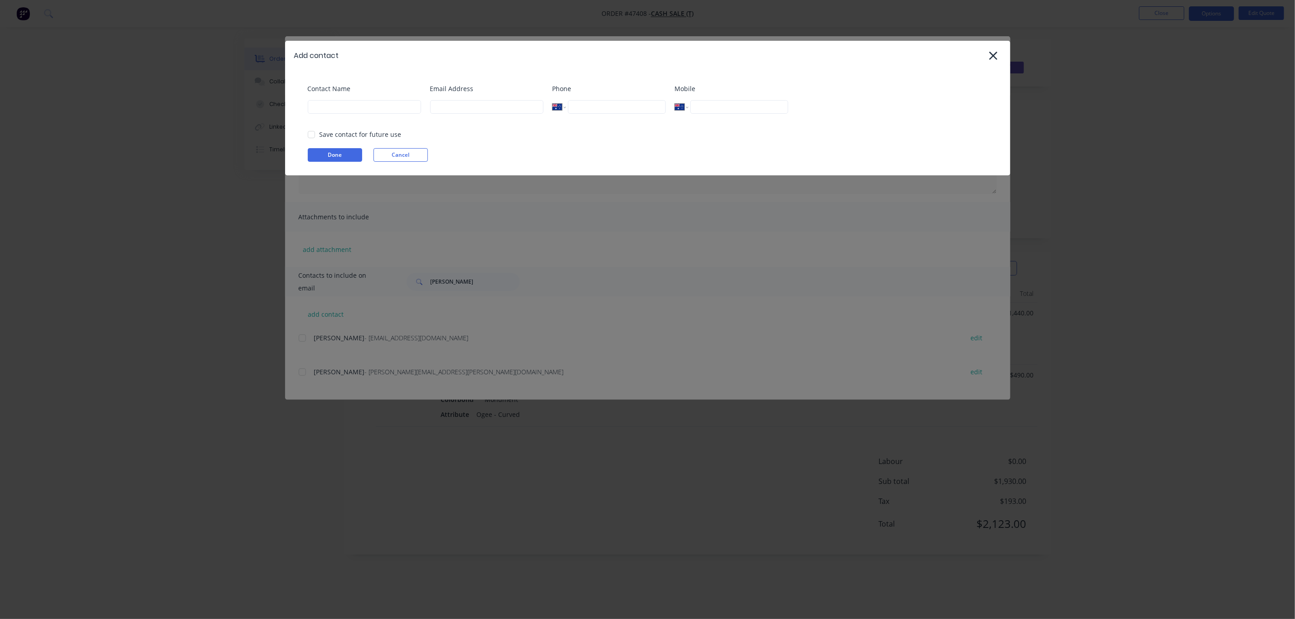
click at [388, 95] on div "Contact Name" at bounding box center [364, 102] width 113 height 37
drag, startPoint x: 377, startPoint y: 109, endPoint x: 370, endPoint y: 109, distance: 6.8
click at [377, 109] on input at bounding box center [364, 107] width 113 height 14
type input "[PERSON_NAME] - [PERSON_NAME] Plumbing"
type input "[PERSON_NAME][EMAIL_ADDRESS][DOMAIN_NAME]"
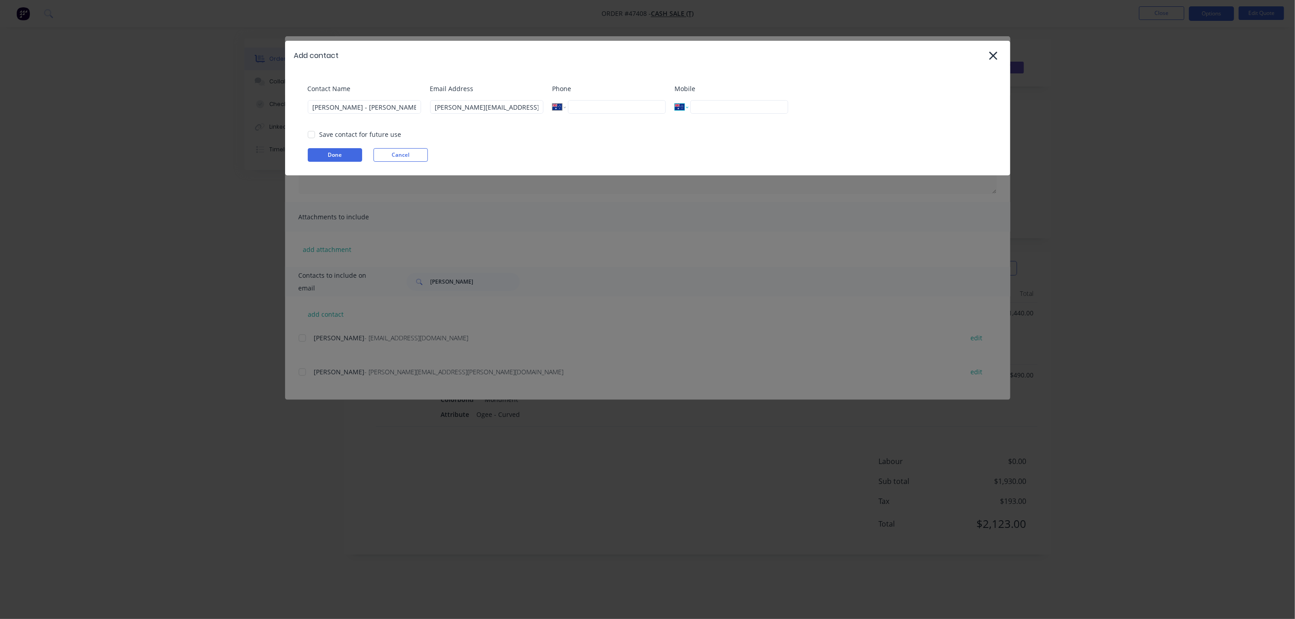
click at [314, 136] on div at bounding box center [311, 135] width 18 height 18
click at [339, 155] on button "Done" at bounding box center [335, 155] width 54 height 14
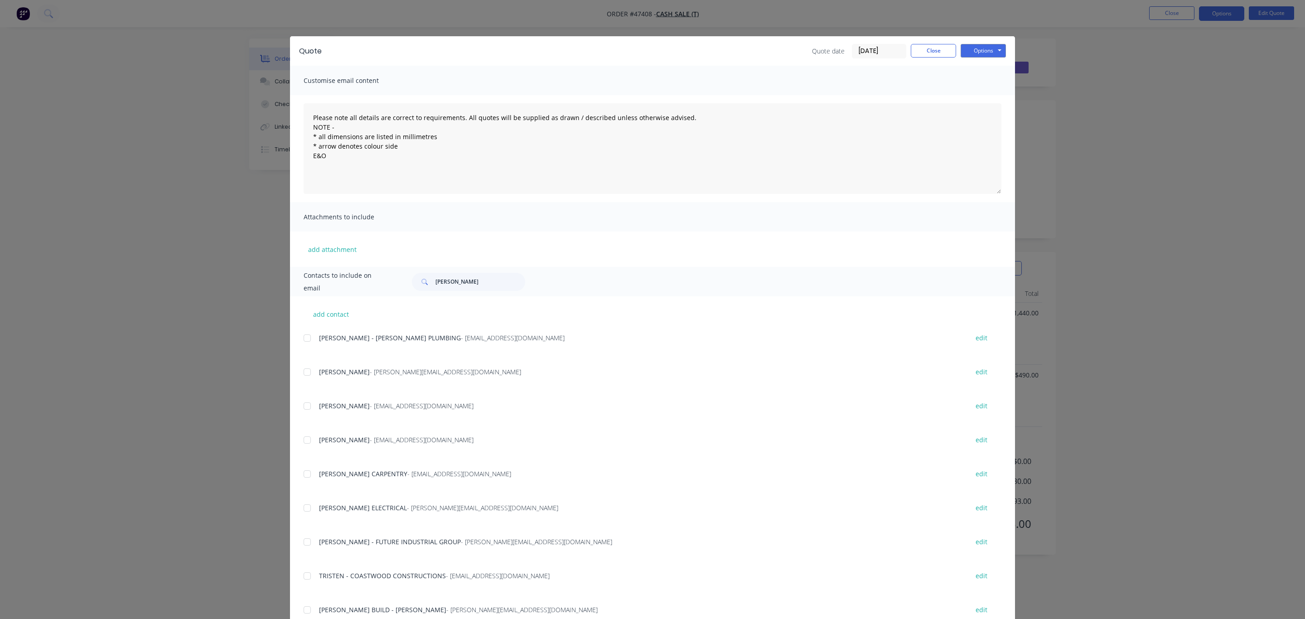
click at [483, 291] on div "Contacts to include on email [PERSON_NAME]" at bounding box center [652, 281] width 725 height 29
click at [480, 280] on input "[PERSON_NAME]" at bounding box center [481, 282] width 90 height 18
drag, startPoint x: 473, startPoint y: 285, endPoint x: 317, endPoint y: 279, distance: 156.5
click at [319, 279] on div "Contacts to include on email [PERSON_NAME]" at bounding box center [652, 281] width 725 height 29
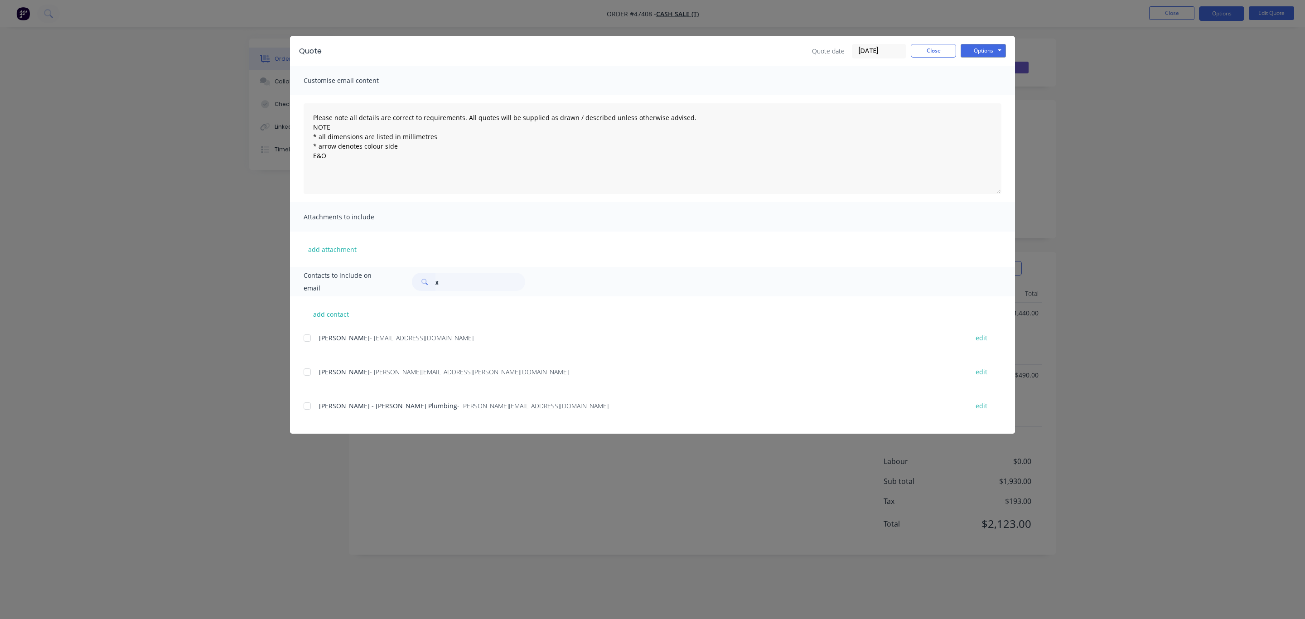
click at [302, 409] on div "add contact [PERSON_NAME] - [PERSON_NAME][EMAIL_ADDRESS][DOMAIN_NAME] edit [PER…" at bounding box center [652, 364] width 725 height 137
click at [315, 399] on div at bounding box center [307, 406] width 18 height 18
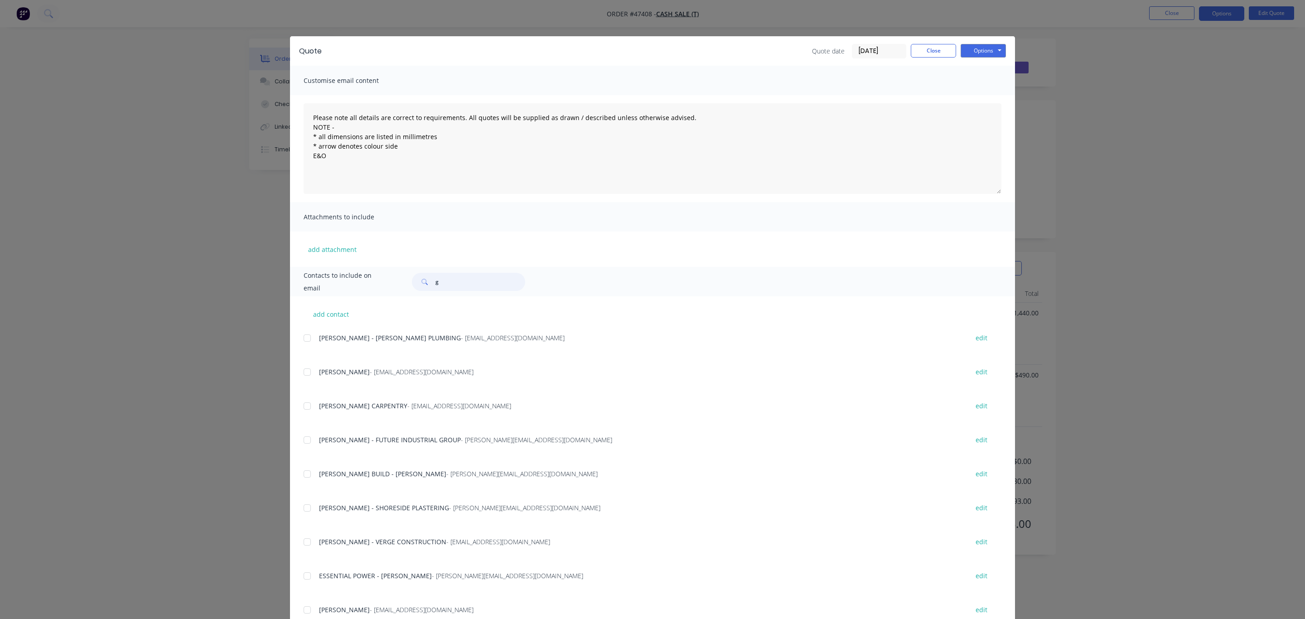
drag, startPoint x: 438, startPoint y: 283, endPoint x: 414, endPoint y: 289, distance: 25.1
click at [414, 289] on div "g" at bounding box center [468, 282] width 113 height 18
type input "[PERSON_NAME]"
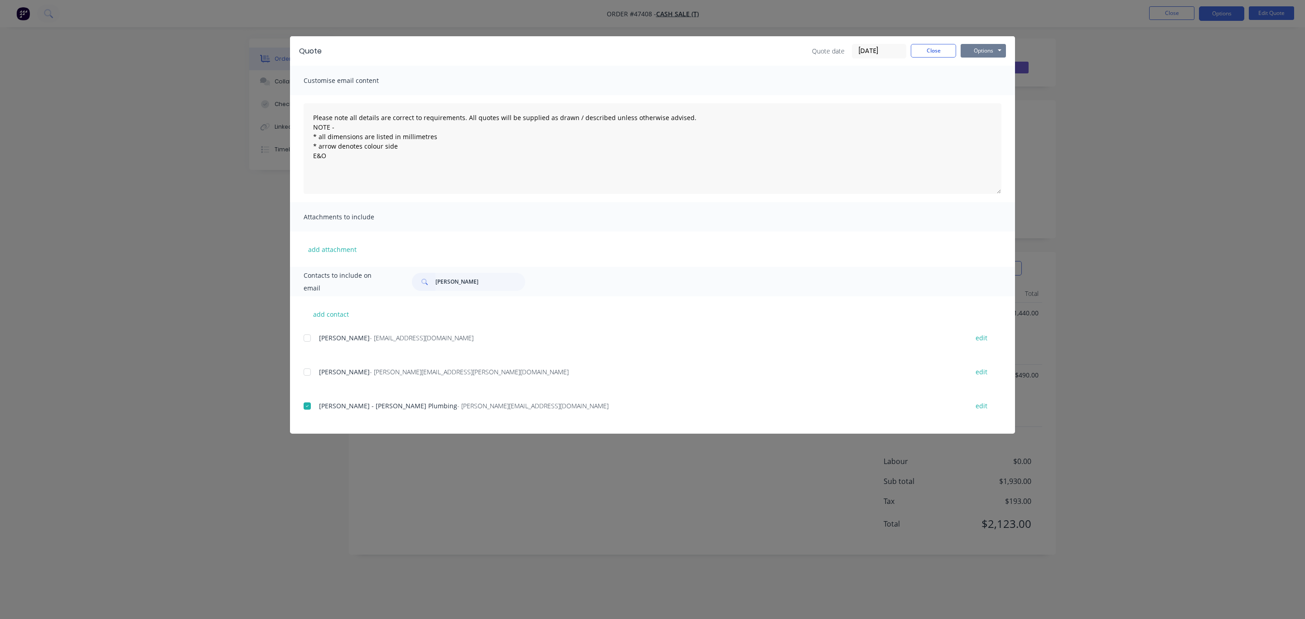
click at [986, 55] on button "Options" at bounding box center [983, 51] width 45 height 14
click at [978, 94] on button "Email" at bounding box center [990, 96] width 58 height 15
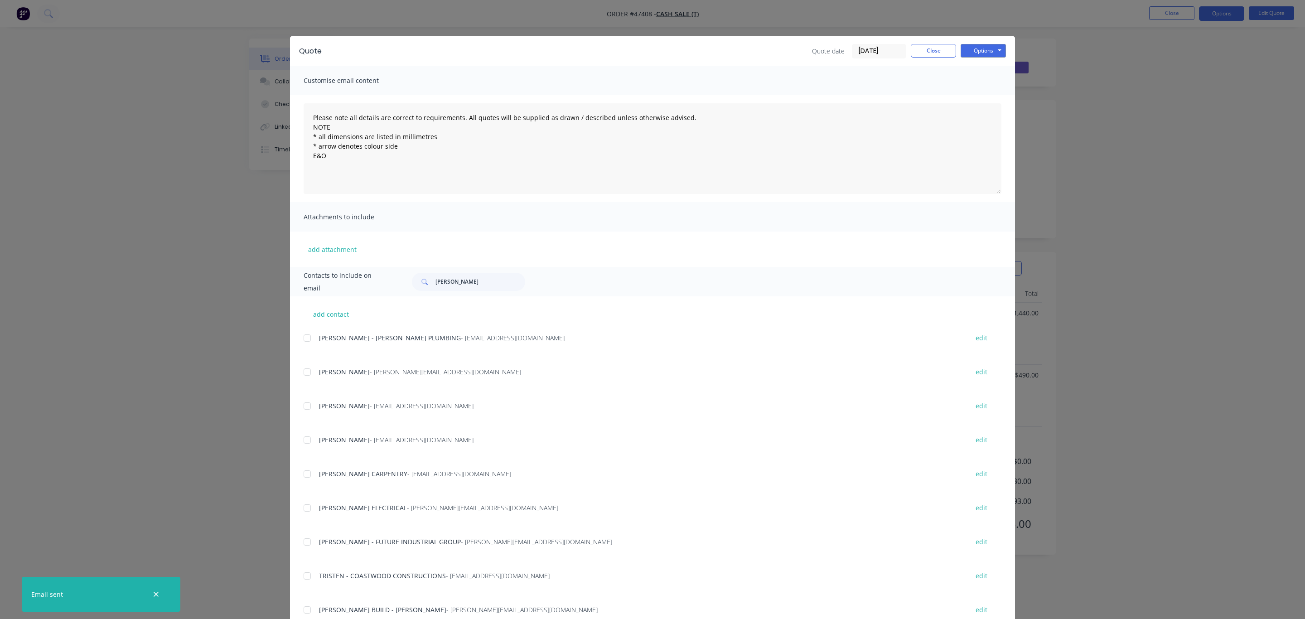
click at [914, 60] on div "Quote Quote date [DATE] Close Options Preview Print Email" at bounding box center [652, 50] width 725 height 29
click at [925, 44] on button "Close" at bounding box center [933, 51] width 45 height 14
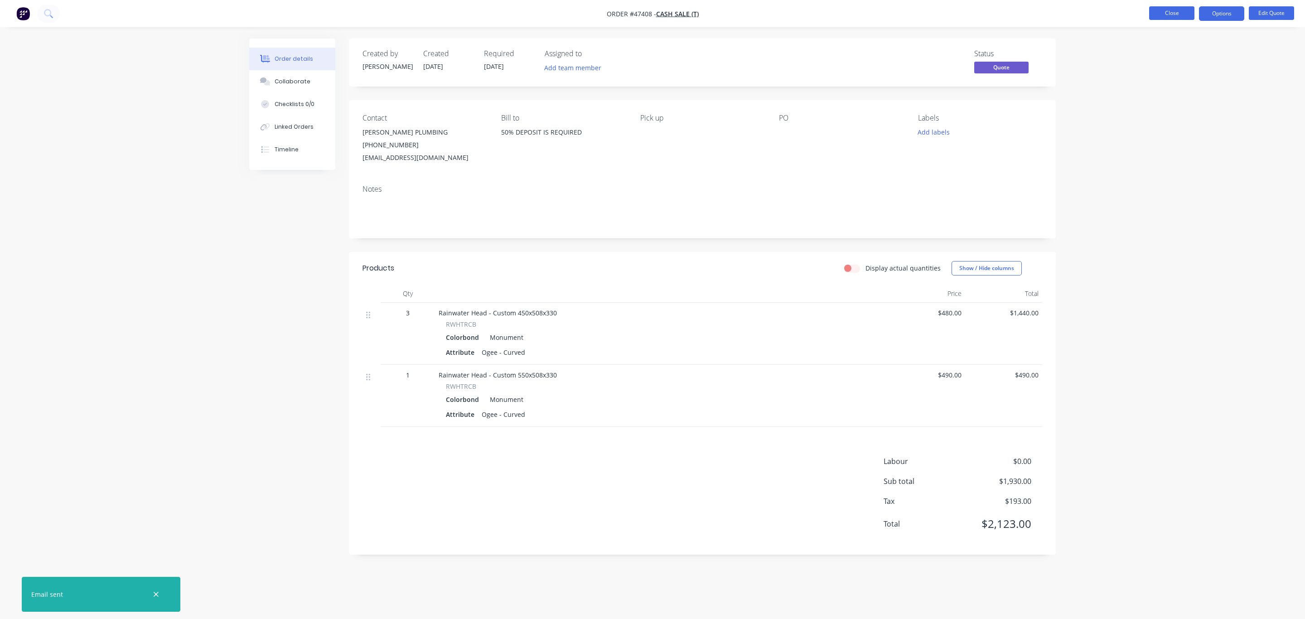
click at [1174, 11] on button "Close" at bounding box center [1171, 13] width 45 height 14
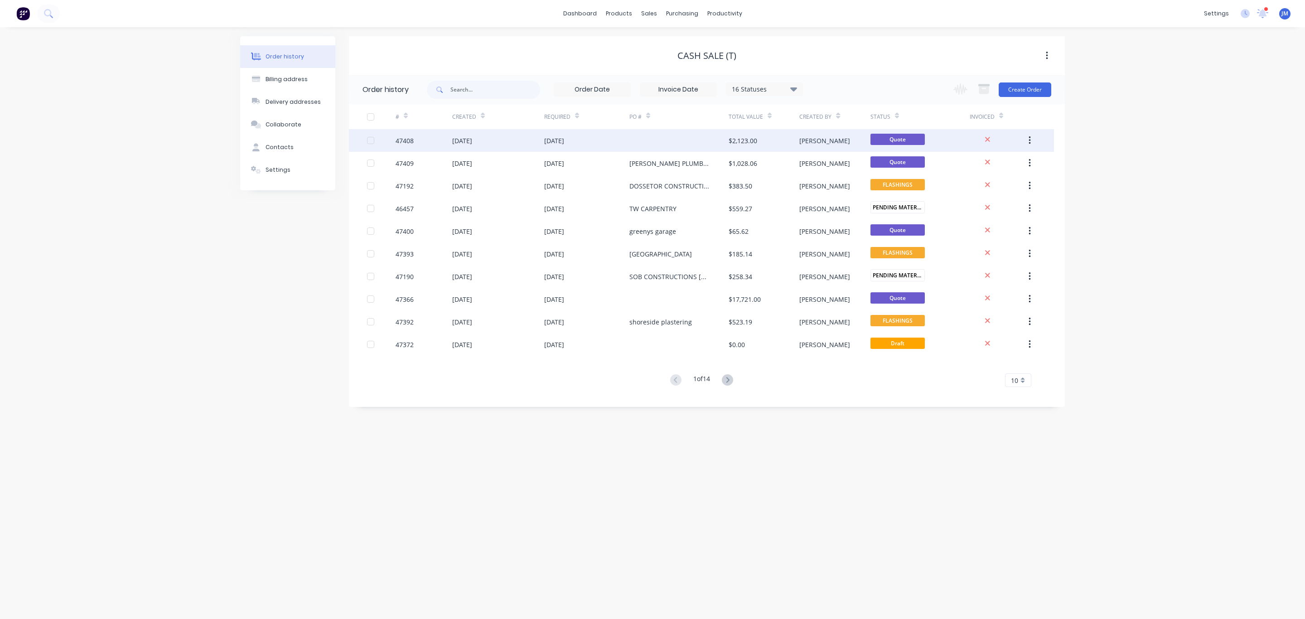
click at [532, 147] on div "[DATE]" at bounding box center [498, 140] width 92 height 23
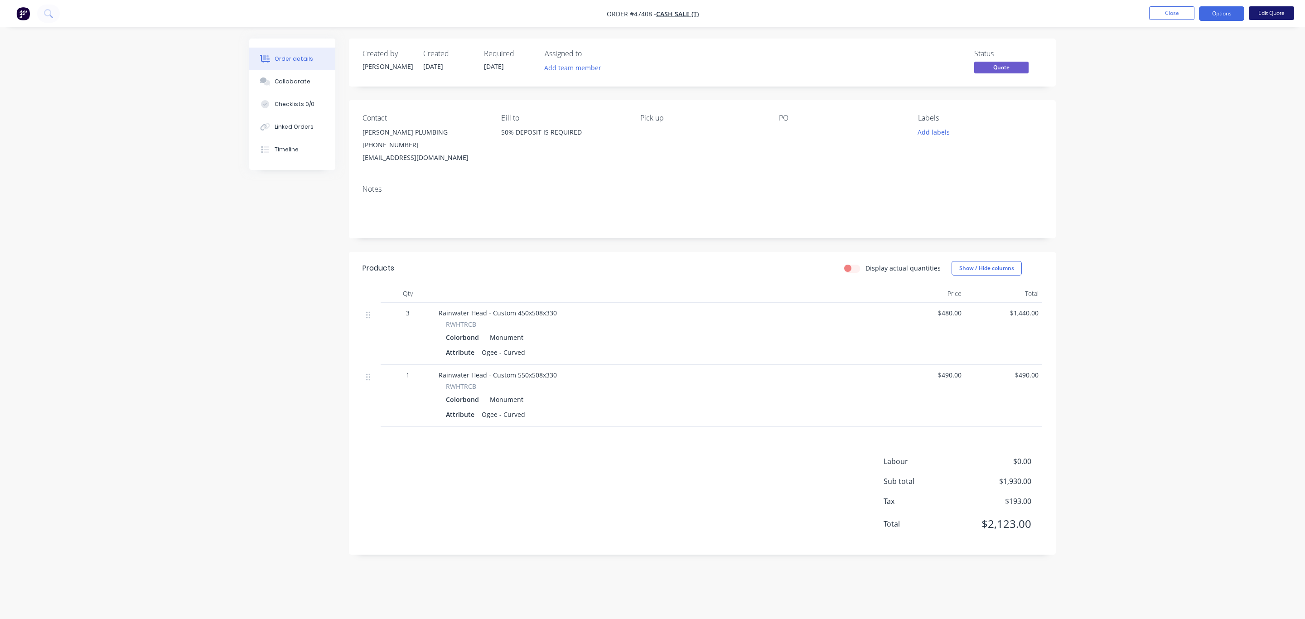
click at [1260, 11] on button "Edit Quote" at bounding box center [1271, 13] width 45 height 14
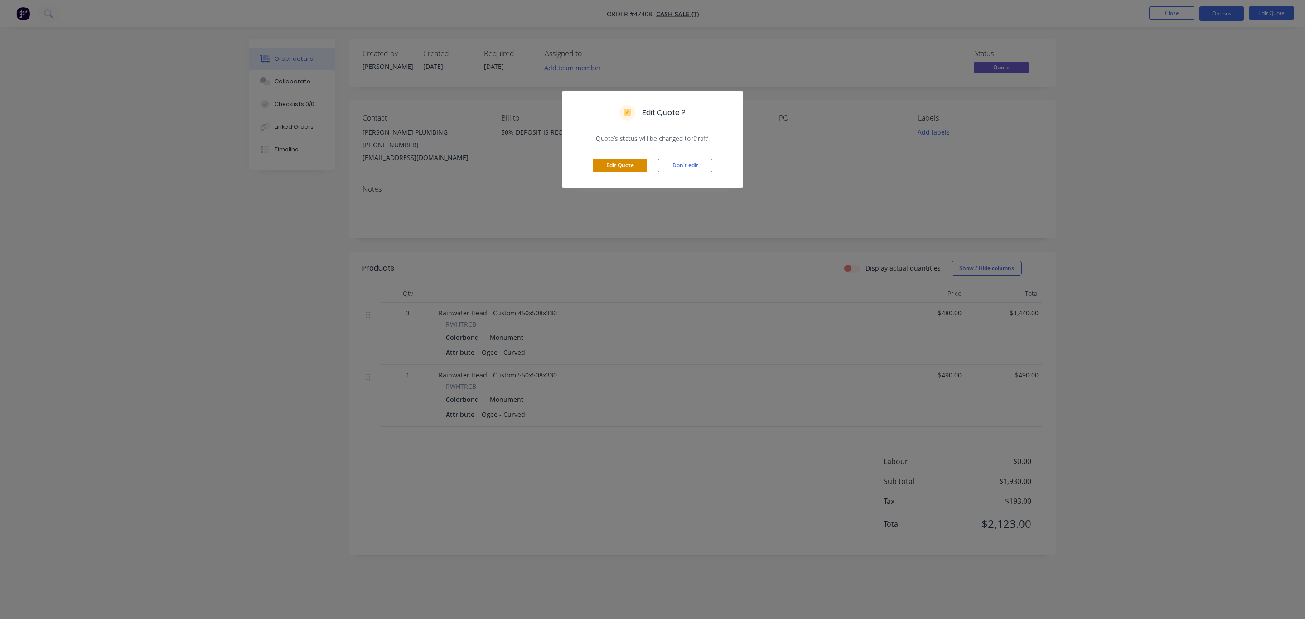
click at [594, 172] on button "Edit Quote" at bounding box center [620, 166] width 54 height 14
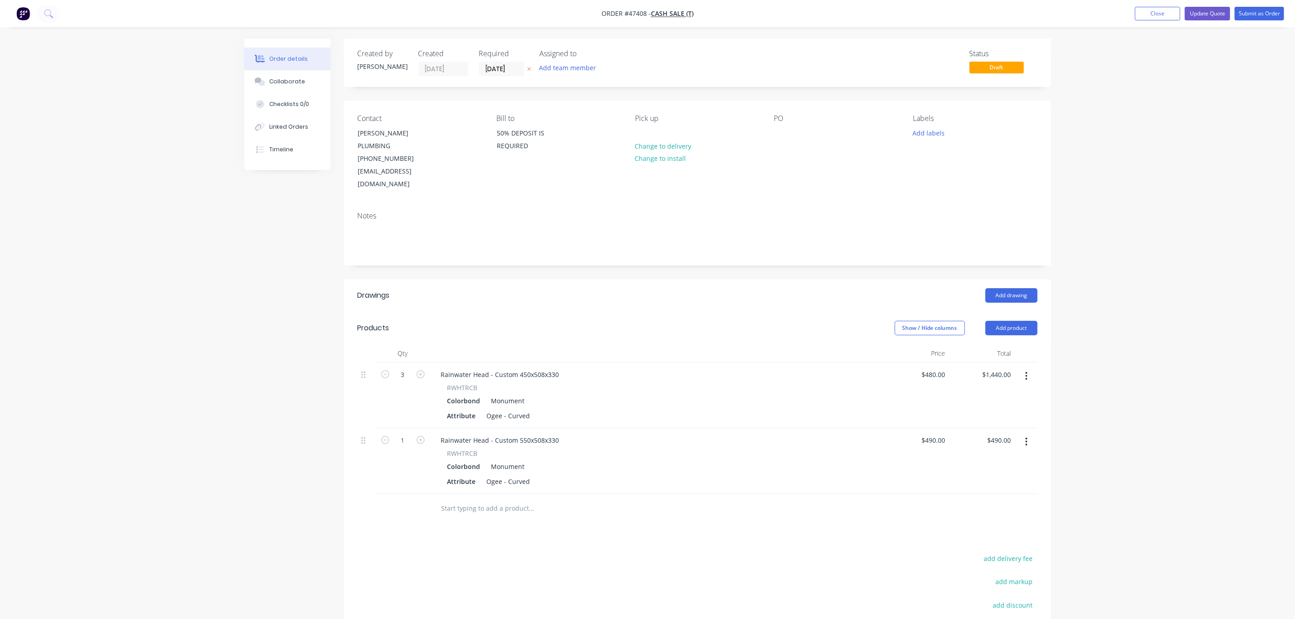
click at [797, 147] on div "PO" at bounding box center [836, 152] width 124 height 77
click at [794, 137] on div "PO" at bounding box center [836, 152] width 124 height 77
click at [775, 131] on div at bounding box center [781, 132] width 15 height 13
click at [1216, 16] on button "Update Quote" at bounding box center [1207, 14] width 45 height 14
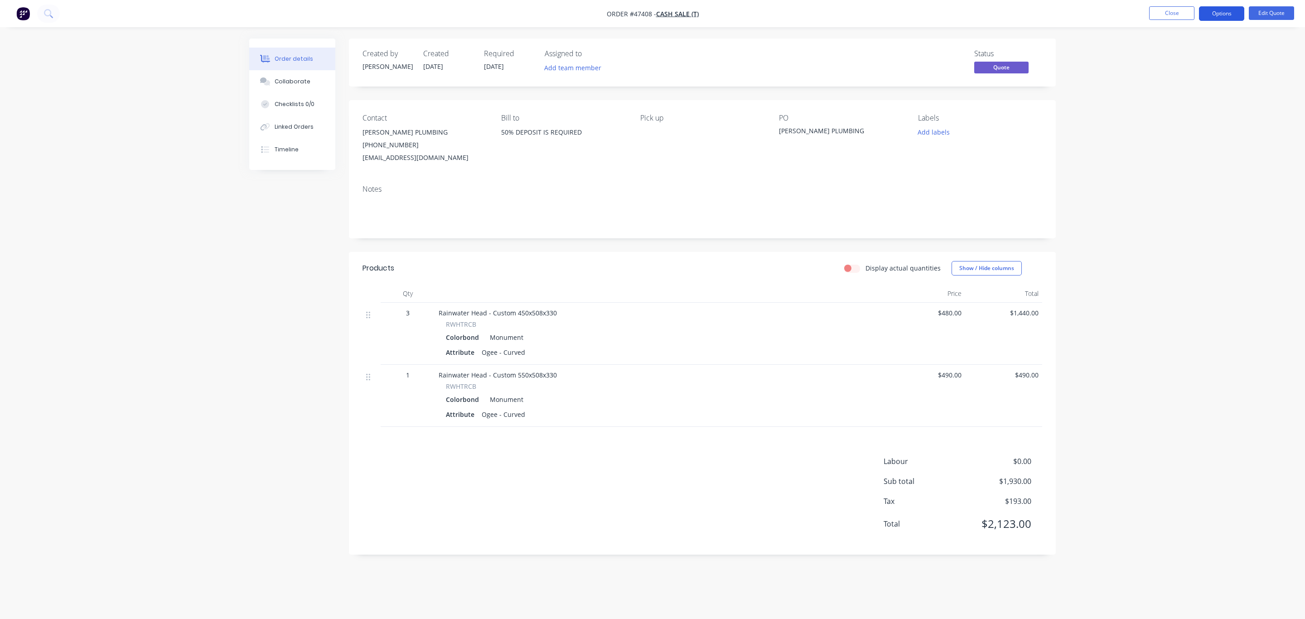
click at [1226, 17] on button "Options" at bounding box center [1221, 13] width 45 height 15
click at [1194, 54] on div "Quote" at bounding box center [1194, 54] width 83 height 13
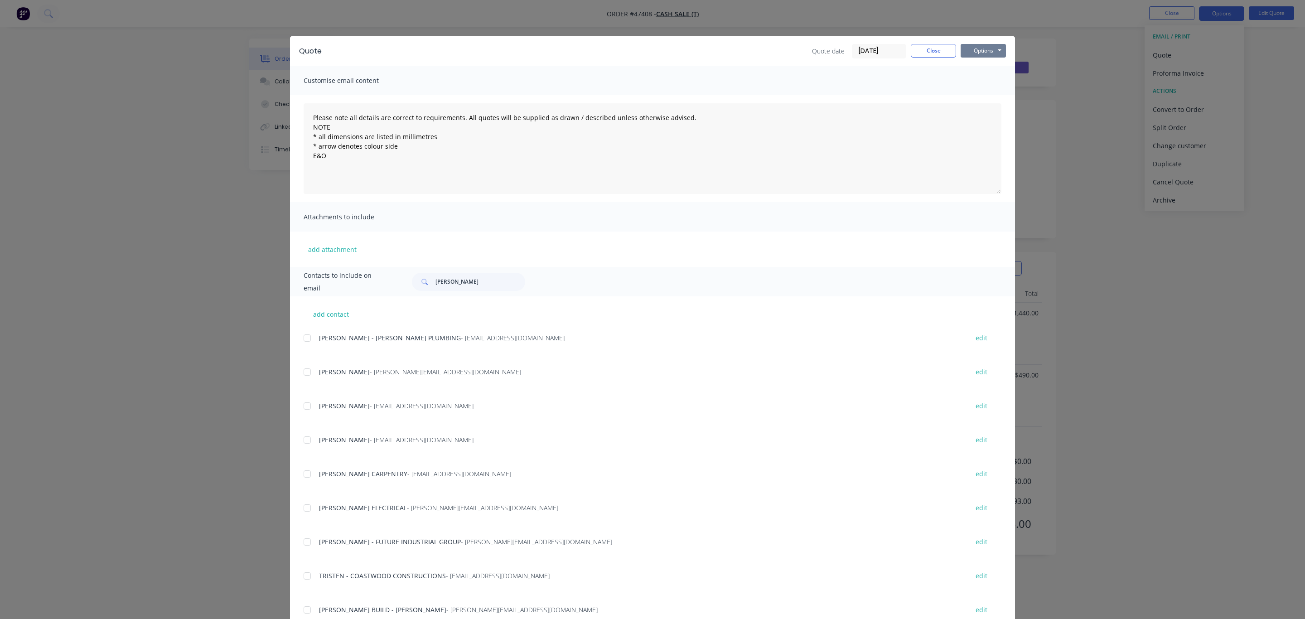
click at [975, 53] on button "Options" at bounding box center [983, 51] width 45 height 14
click at [967, 79] on button "Print" at bounding box center [990, 81] width 58 height 15
